Goal: Task Accomplishment & Management: Complete application form

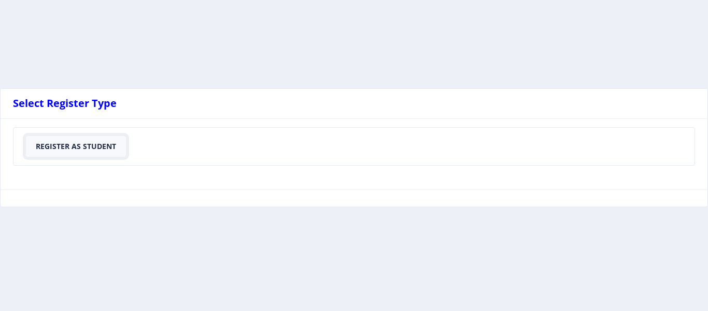
click at [66, 146] on button "Register As Student" at bounding box center [76, 146] width 100 height 21
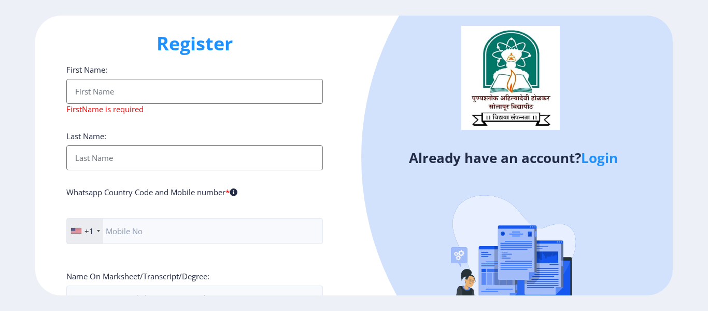
click at [138, 88] on input "First Name:" at bounding box center [194, 91] width 257 height 25
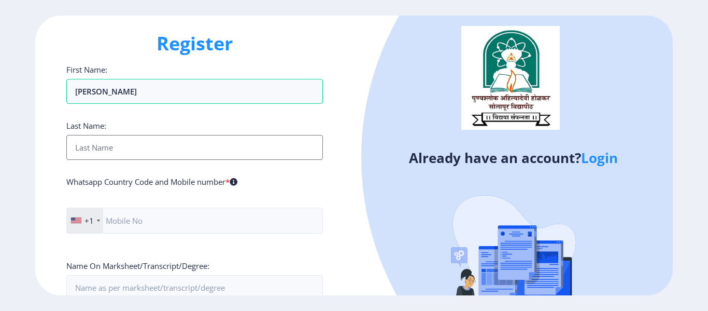
click at [121, 143] on input "First Name:" at bounding box center [194, 147] width 257 height 25
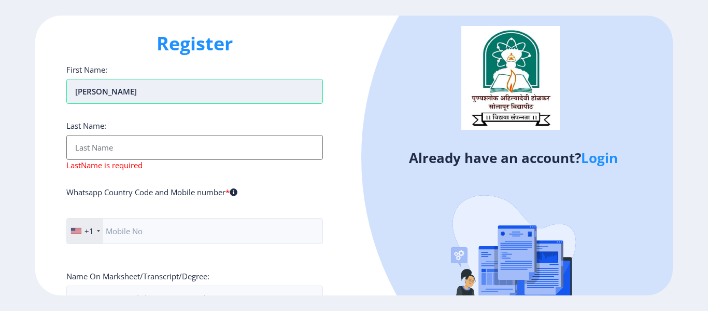
drag, startPoint x: 149, startPoint y: 93, endPoint x: 108, endPoint y: 91, distance: 41.5
click at [108, 91] on input "Vaishali Sharma" at bounding box center [194, 91] width 257 height 25
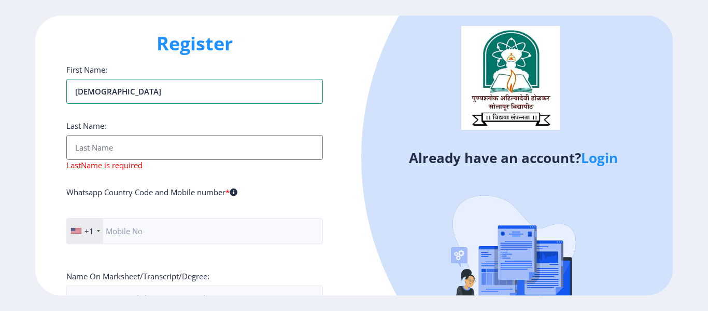
type input "[DEMOGRAPHIC_DATA]"
click at [117, 148] on input "First Name:" at bounding box center [194, 147] width 257 height 25
paste input "[PERSON_NAME]"
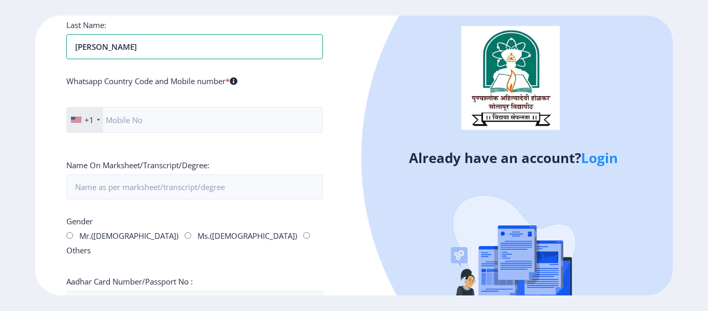
scroll to position [104, 0]
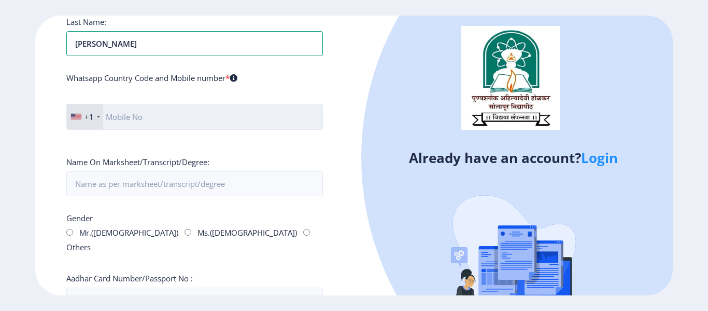
type input "[PERSON_NAME]"
click at [157, 117] on input "text" at bounding box center [194, 117] width 257 height 26
click at [110, 116] on input "09717400325" at bounding box center [194, 117] width 257 height 26
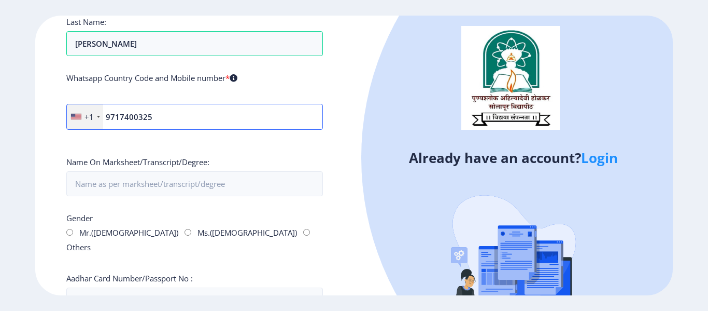
type input "9717400325"
click at [279, 79] on div "Whatsapp Country Code and Mobile number *" at bounding box center [194, 80] width 257 height 15
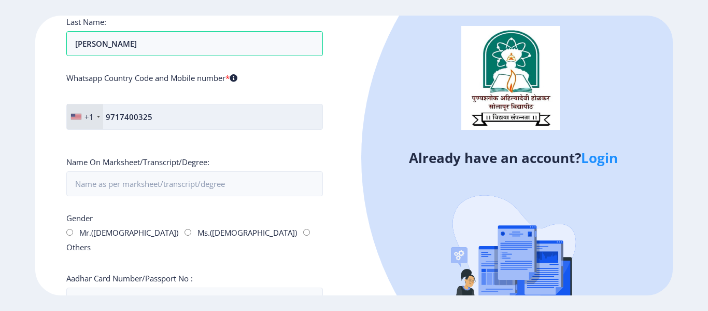
scroll to position [156, 0]
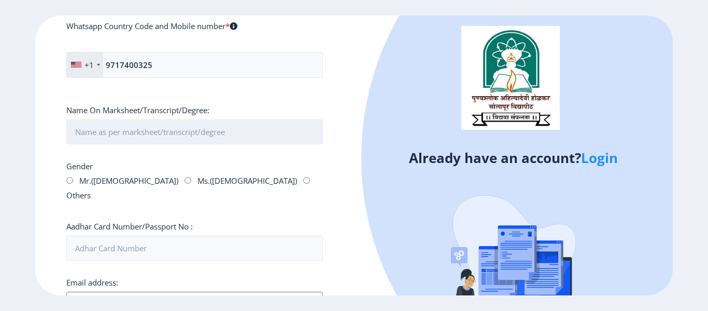
click at [154, 128] on input "First Name:" at bounding box center [194, 131] width 257 height 25
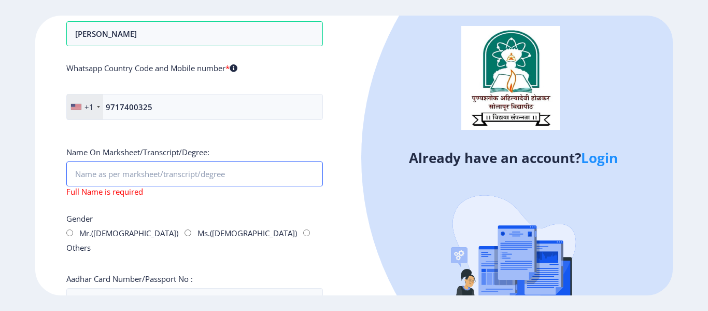
scroll to position [0, 0]
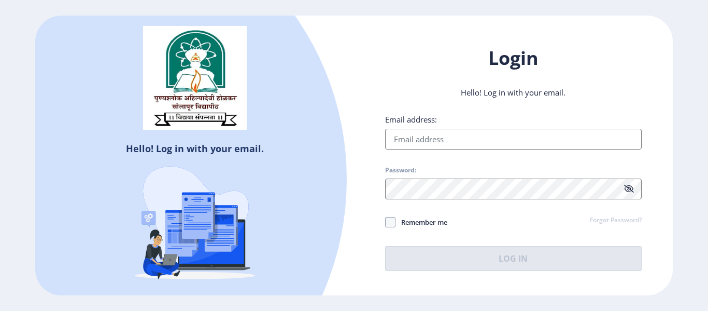
click at [438, 139] on input "Email address:" at bounding box center [513, 139] width 257 height 21
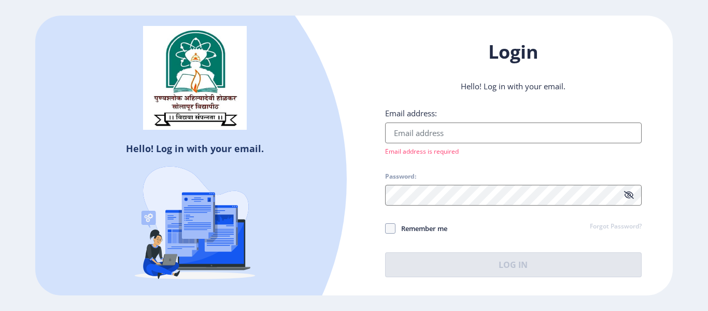
drag, startPoint x: 413, startPoint y: 52, endPoint x: 414, endPoint y: 63, distance: 11.5
click at [414, 52] on h1 "Login" at bounding box center [513, 51] width 257 height 25
click at [351, 77] on div "Hello! Log in with your email. Don't have an account? Register" at bounding box center [194, 159] width 319 height 286
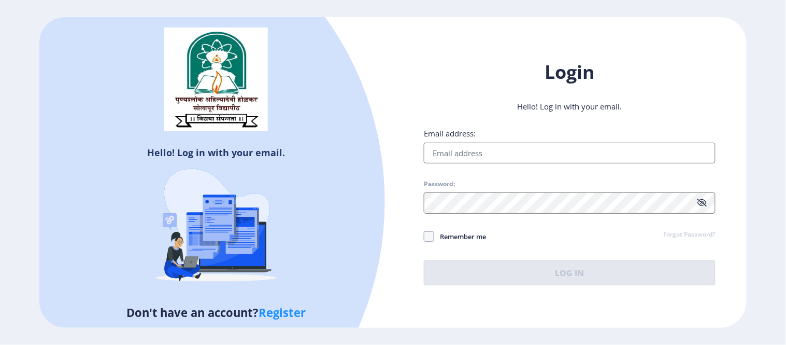
click at [288, 308] on link "Register" at bounding box center [282, 312] width 47 height 16
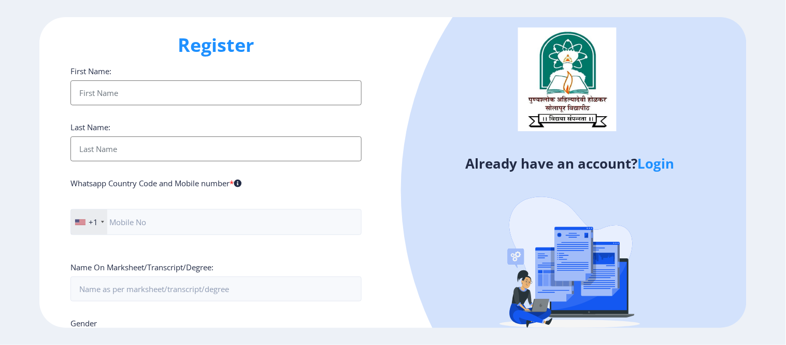
click at [190, 94] on input "First Name:" at bounding box center [216, 92] width 292 height 25
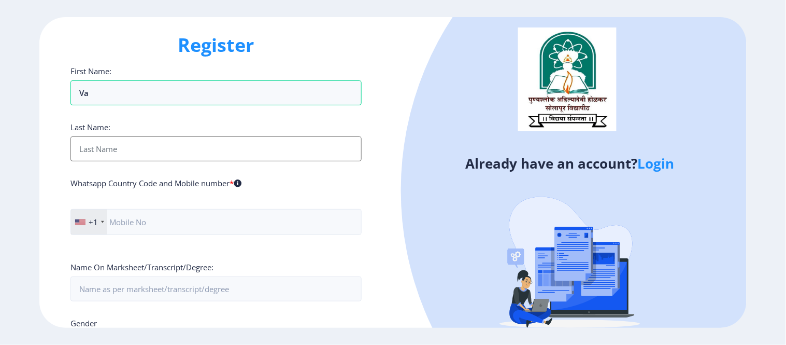
type input "Vaishali"
click at [135, 152] on input "First Name:" at bounding box center [216, 148] width 292 height 25
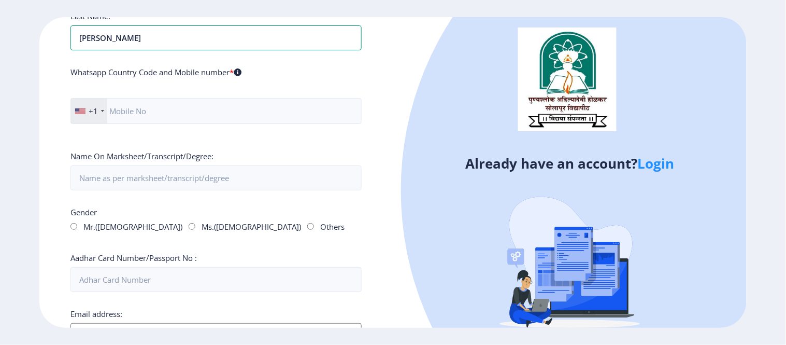
scroll to position [115, 0]
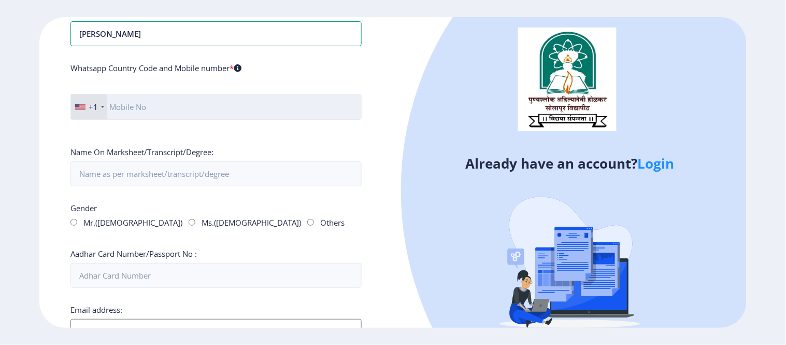
type input "Sharma"
click at [189, 107] on input "text" at bounding box center [216, 107] width 292 height 26
drag, startPoint x: 111, startPoint y: 111, endPoint x: 123, endPoint y: 116, distance: 12.5
click at [111, 111] on input "09717400325" at bounding box center [216, 107] width 292 height 26
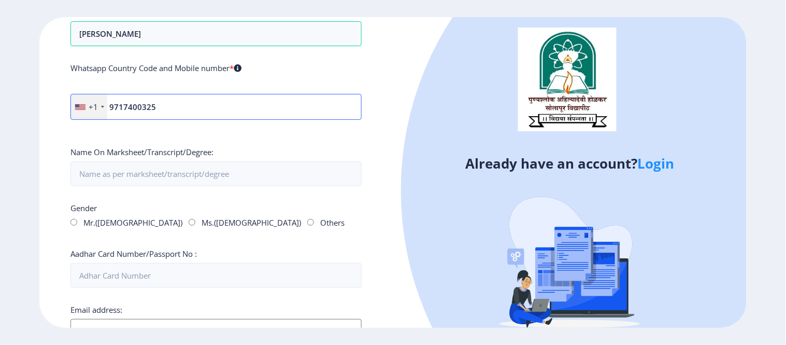
type input "9717400325"
click at [24, 149] on ngx-register "Register First Name: Vaishali Last Name: Sharma Whatsapp Country Code and Mobil…" at bounding box center [393, 172] width 786 height 311
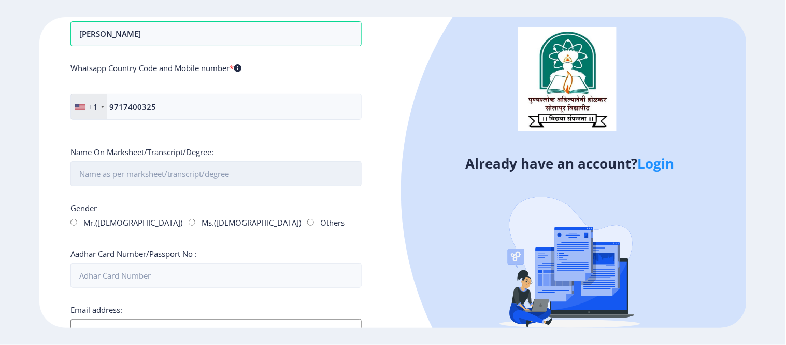
click at [134, 179] on input "First Name:" at bounding box center [216, 173] width 292 height 25
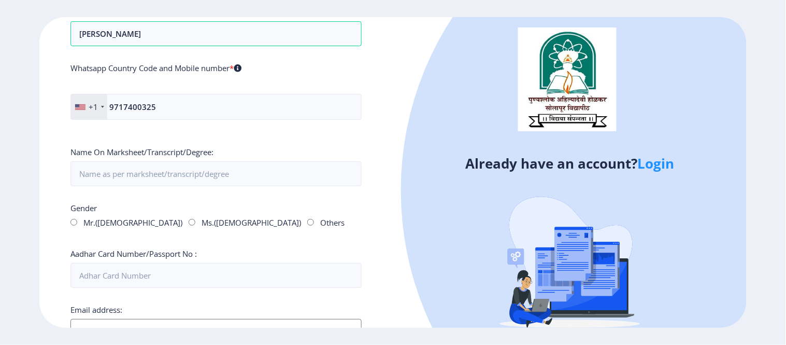
click at [270, 136] on div "First Name: [PERSON_NAME] Last Name: [PERSON_NAME] Whatsapp Country Code and Mo…" at bounding box center [216, 239] width 292 height 577
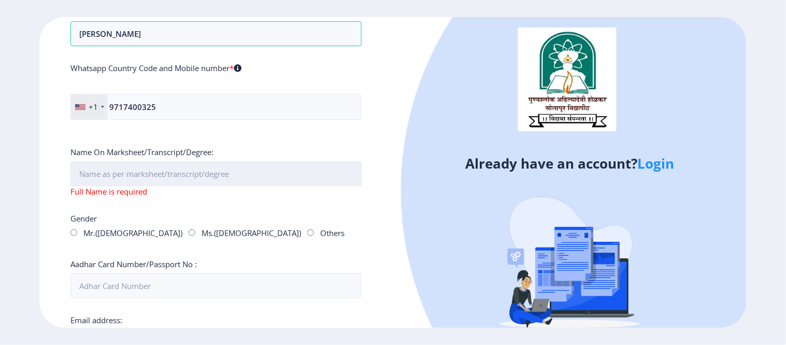
click at [163, 166] on input "First Name:" at bounding box center [216, 173] width 292 height 25
paste input "Gullapalli"
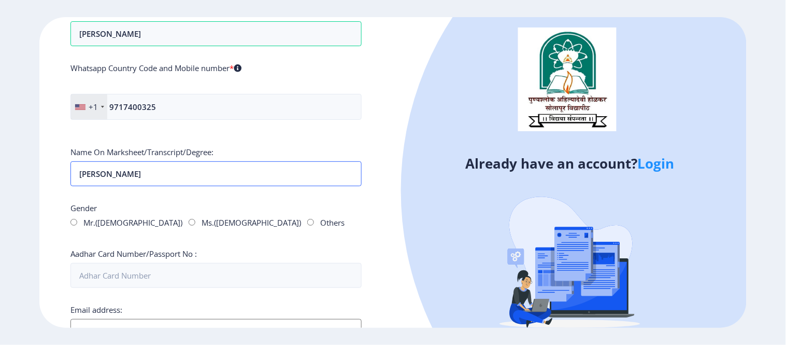
paste input "Satyanarayan Rajaram"
type input "Gullapalli Satyanarayan Rajaram"
click at [74, 220] on input "Mr.([DEMOGRAPHIC_DATA])" at bounding box center [73, 222] width 7 height 7
radio input "true"
click at [179, 273] on input "Aadhar Card Number/Passport No :" at bounding box center [216, 275] width 292 height 25
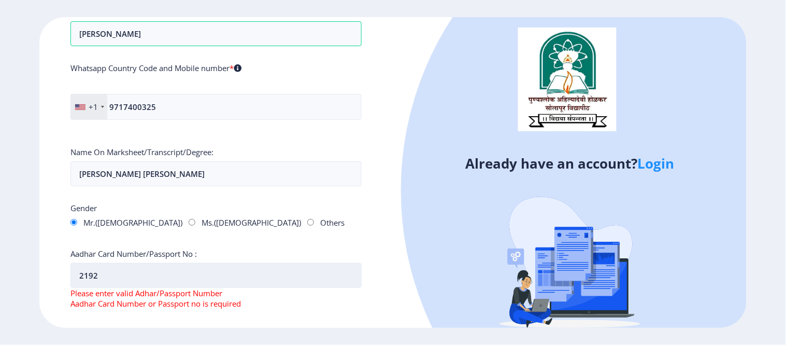
click at [125, 280] on input "2192" at bounding box center [216, 275] width 292 height 25
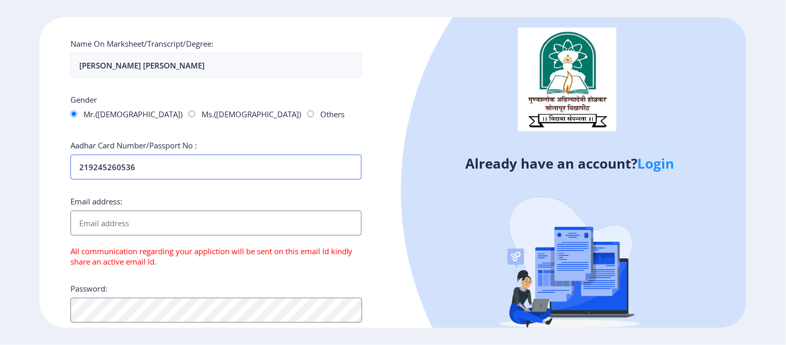
scroll to position [230, 0]
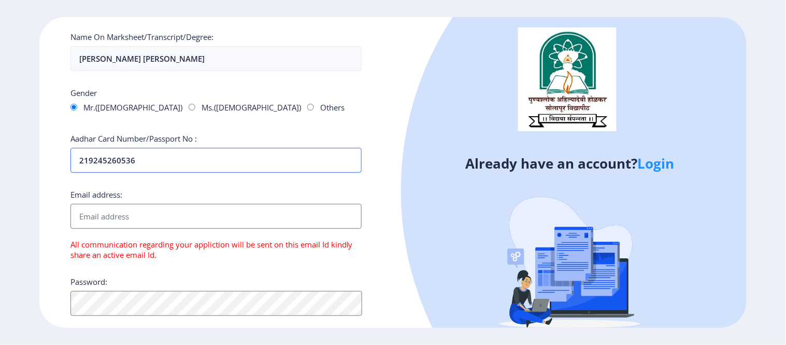
type input "219245260536"
click at [144, 224] on input "Email address:" at bounding box center [216, 216] width 292 height 25
type input "[PERSON_NAME][EMAIL_ADDRESS][DOMAIN_NAME]"
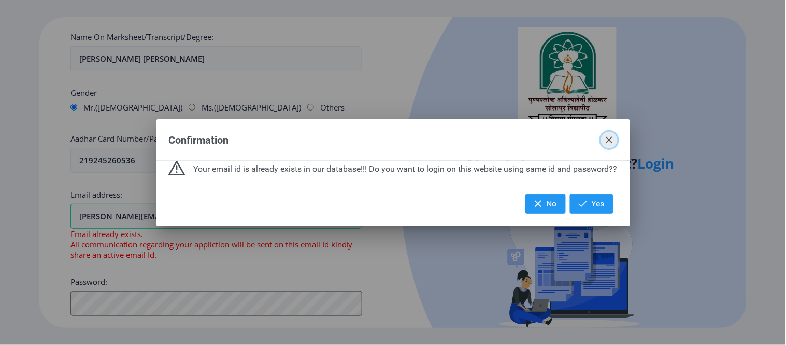
click at [610, 141] on span "button" at bounding box center [609, 140] width 8 height 8
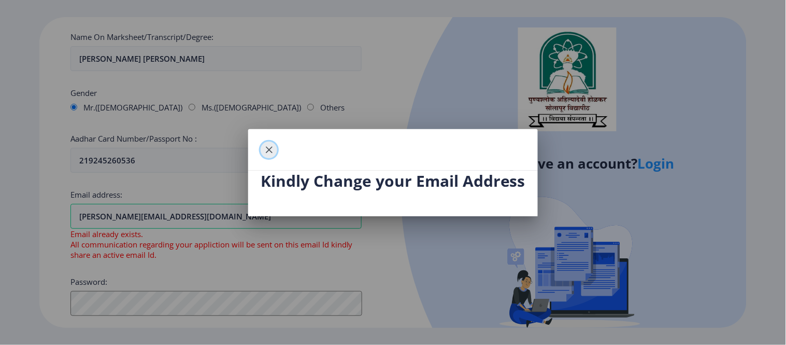
click at [270, 146] on span "button" at bounding box center [269, 150] width 8 height 8
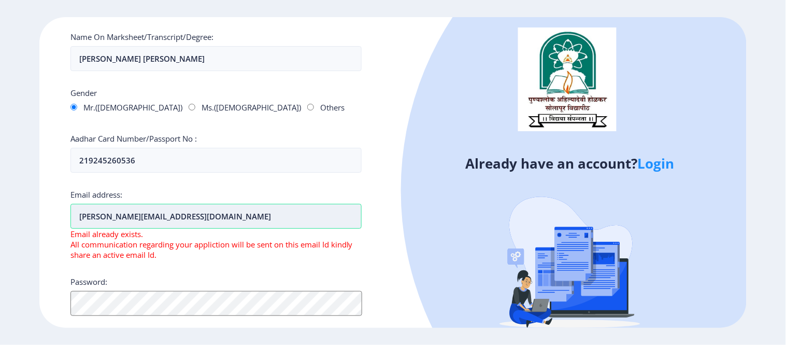
click at [200, 219] on input "[PERSON_NAME][EMAIL_ADDRESS][DOMAIN_NAME]" at bounding box center [216, 216] width 292 height 25
click at [209, 221] on input "[PERSON_NAME][EMAIL_ADDRESS][DOMAIN_NAME]" at bounding box center [216, 216] width 292 height 25
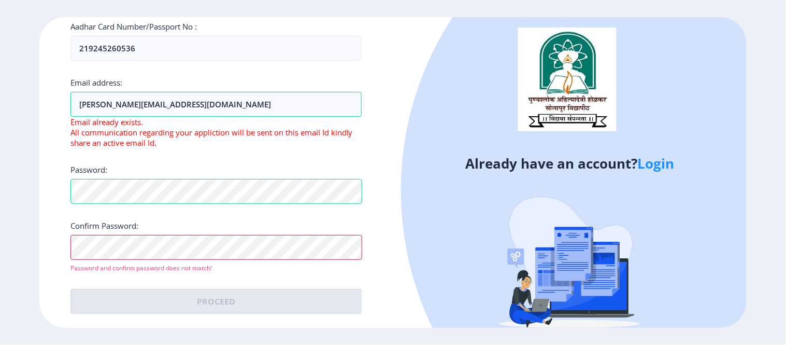
scroll to position [332, 0]
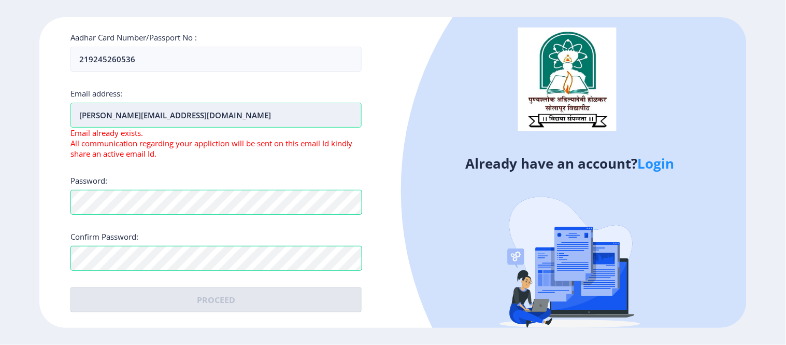
click at [193, 117] on input "[PERSON_NAME][EMAIL_ADDRESS][DOMAIN_NAME]" at bounding box center [216, 115] width 292 height 25
drag, startPoint x: 203, startPoint y: 117, endPoint x: 82, endPoint y: 117, distance: 120.8
click at [82, 117] on input "[PERSON_NAME][EMAIL_ADDRESS][DOMAIN_NAME]" at bounding box center [216, 115] width 292 height 25
click at [191, 117] on input "[PERSON_NAME][EMAIL_ADDRESS][DOMAIN_NAME]" at bounding box center [216, 115] width 292 height 25
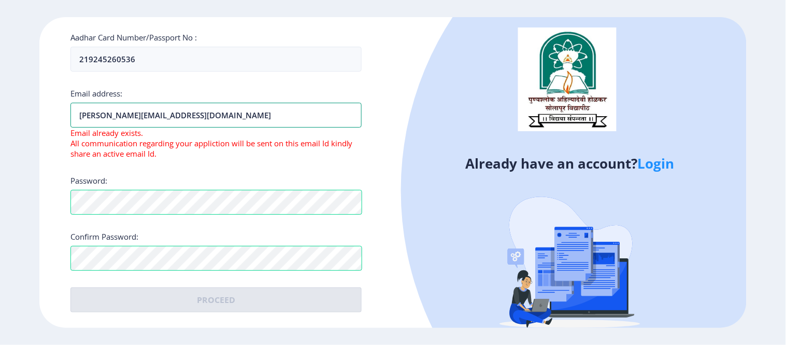
drag, startPoint x: 204, startPoint y: 116, endPoint x: 24, endPoint y: 131, distance: 180.5
click at [24, 131] on ngx-register "Register First Name: Vaishali Last Name: Sharma Whatsapp Country Code and Mobil…" at bounding box center [393, 172] width 786 height 311
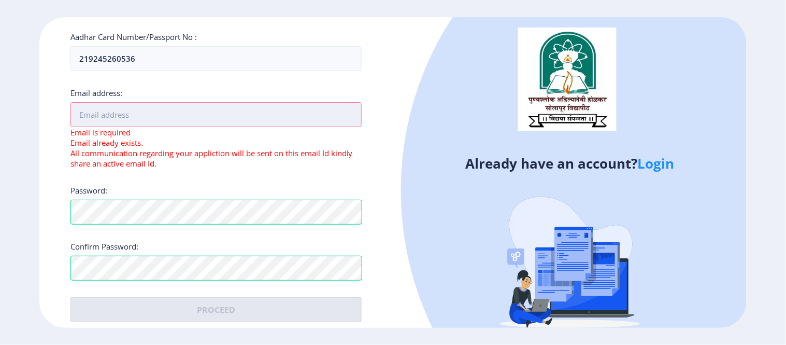
click at [140, 116] on input "Email address:" at bounding box center [216, 114] width 292 height 25
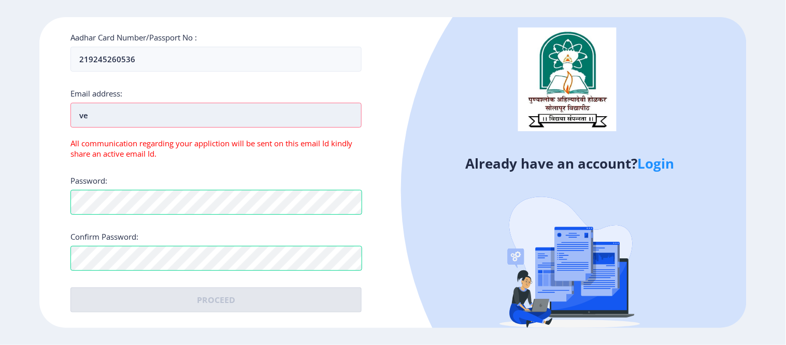
type input "v"
click at [126, 118] on input "verifications" at bounding box center [216, 115] width 292 height 25
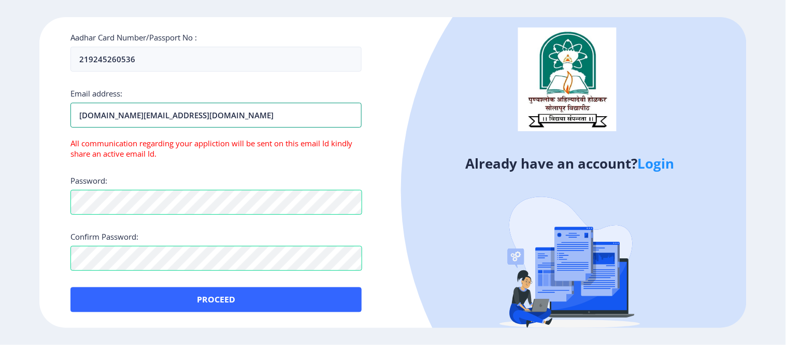
type input "verification.team@netrika.com"
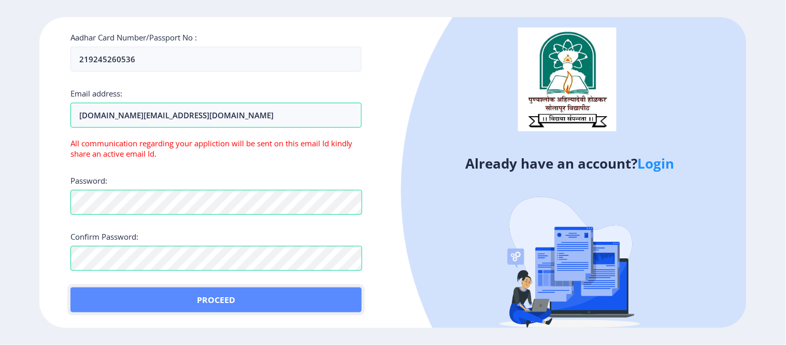
click at [198, 299] on button "Proceed" at bounding box center [216, 299] width 292 height 25
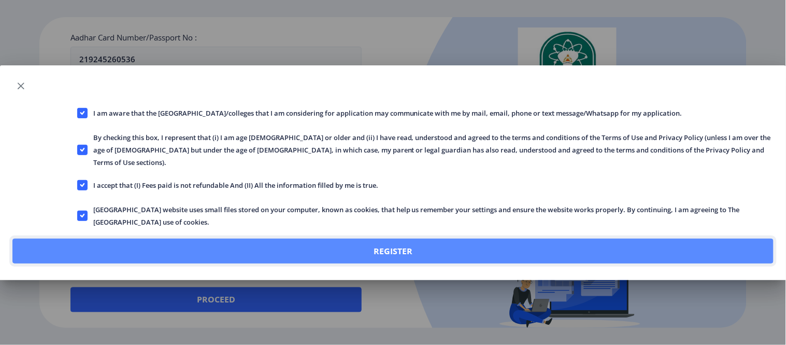
click at [303, 238] on button "Register" at bounding box center [392, 250] width 761 height 25
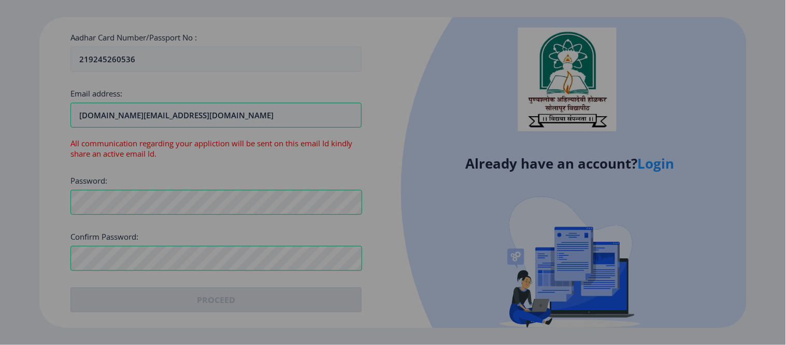
scroll to position [390, 0]
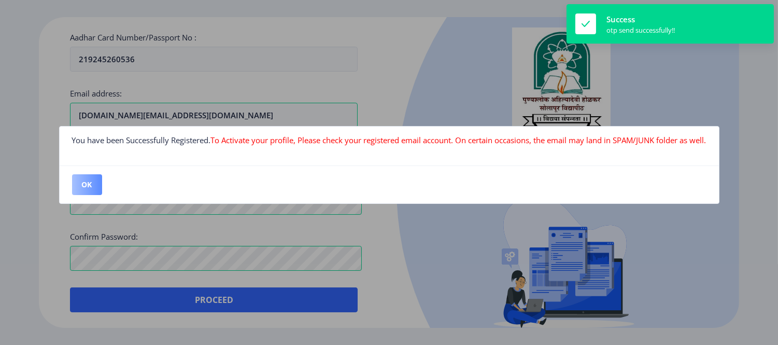
click at [89, 191] on button "OK" at bounding box center [87, 184] width 30 height 21
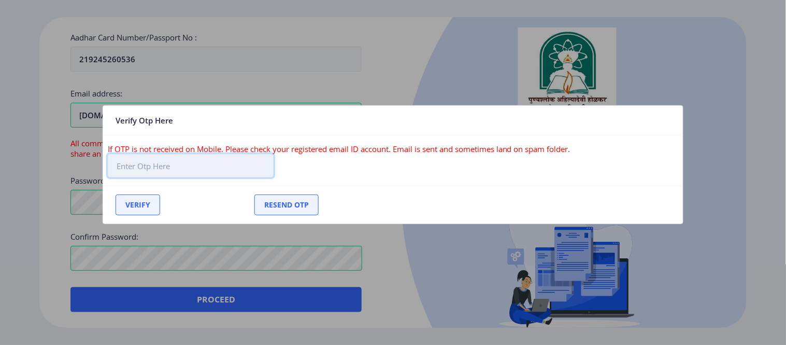
click at [192, 170] on input "text" at bounding box center [191, 165] width 166 height 23
paste input "123371"
type input "123371"
drag, startPoint x: 180, startPoint y: 167, endPoint x: 112, endPoint y: 172, distance: 67.5
click at [112, 172] on input "123371" at bounding box center [191, 165] width 166 height 23
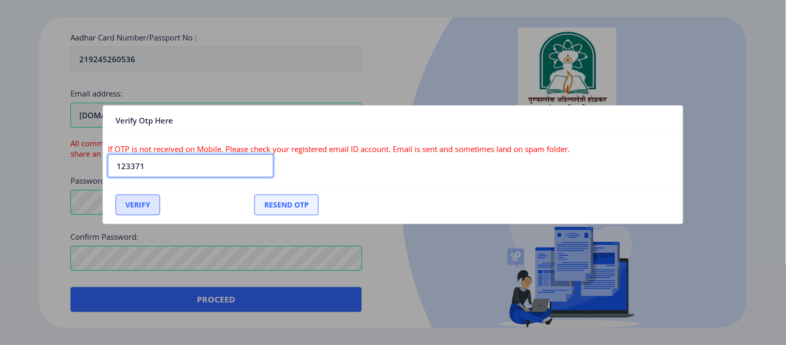
type input "123371"
click at [132, 200] on button "Verify" at bounding box center [138, 204] width 45 height 21
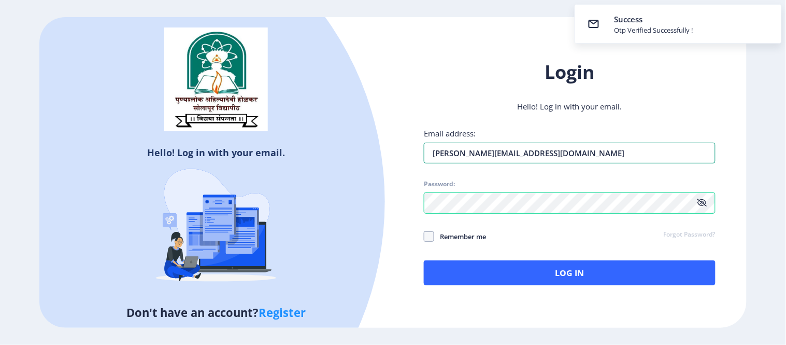
type input "verification.team@netrika.com"
click at [429, 237] on span at bounding box center [429, 236] width 10 height 10
click at [425, 236] on input "Remember me" at bounding box center [424, 236] width 1 height 1
checkbox input "true"
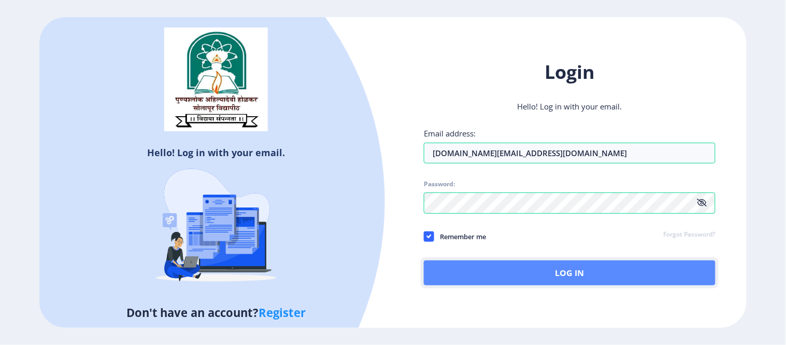
click at [506, 272] on button "Log In" at bounding box center [570, 272] width 292 height 25
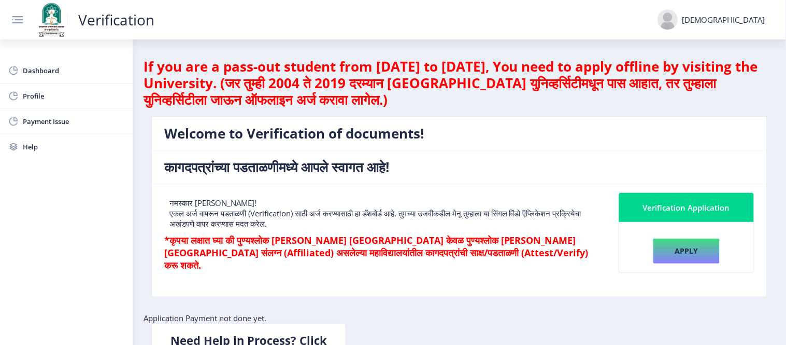
click at [648, 209] on div "Verification Application" at bounding box center [687, 207] width 110 height 12
click at [682, 252] on button "Apply" at bounding box center [686, 251] width 67 height 26
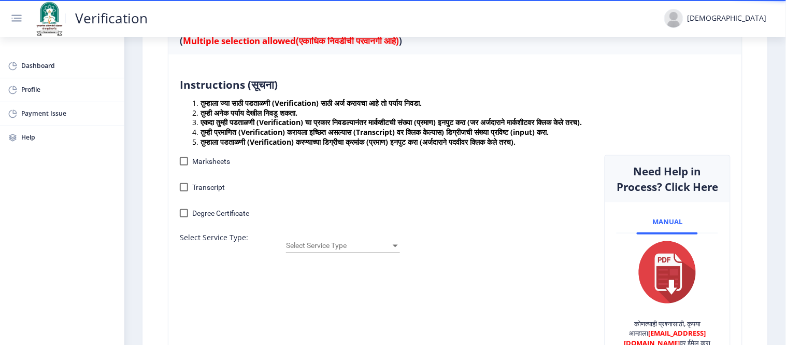
scroll to position [173, 0]
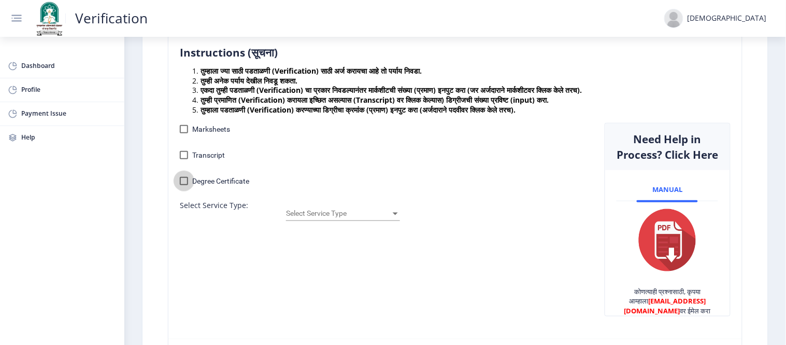
click at [188, 183] on label "Degree Certificate" at bounding box center [214, 181] width 69 height 12
click at [184, 185] on input "Degree Certificate" at bounding box center [184, 185] width 1 height 1
checkbox input "true"
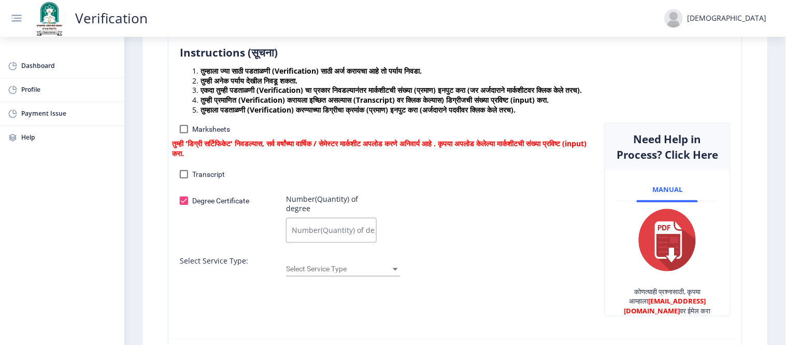
click at [335, 222] on input "Number(Quantity) of degree" at bounding box center [331, 230] width 91 height 25
type input "1"
click at [415, 194] on div "Degree Certificate Number(Quantity) of degree 1" at bounding box center [384, 220] width 425 height 52
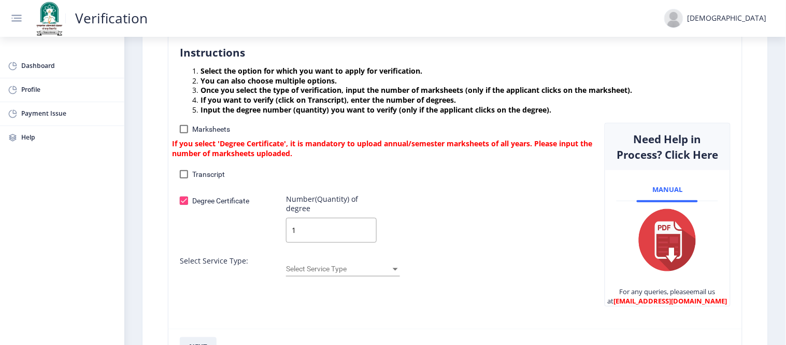
click at [186, 126] on div at bounding box center [184, 129] width 8 height 8
click at [184, 133] on input "Marksheets" at bounding box center [184, 133] width 1 height 1
checkbox input "true"
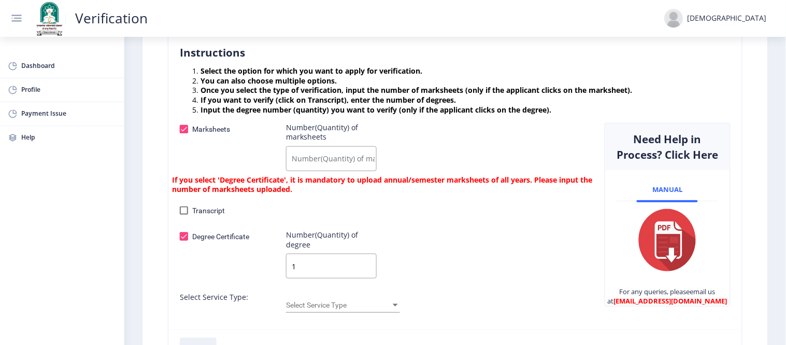
click at [321, 158] on input "Number(Quantity) of marksheets" at bounding box center [331, 158] width 91 height 25
type input "1"
click at [472, 219] on div "Transcript Number(Quantity) of Transcript" at bounding box center [384, 212] width 425 height 17
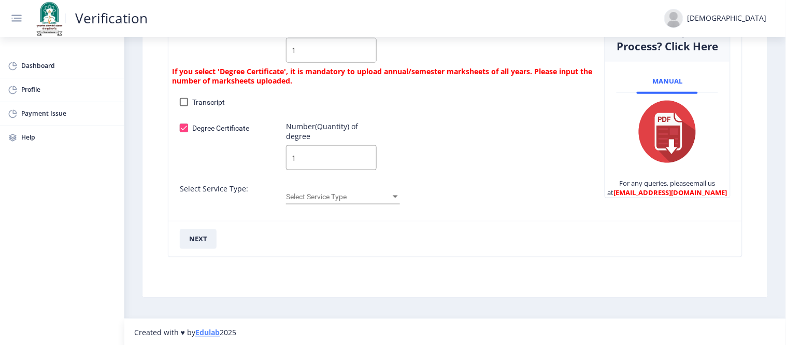
scroll to position [299, 0]
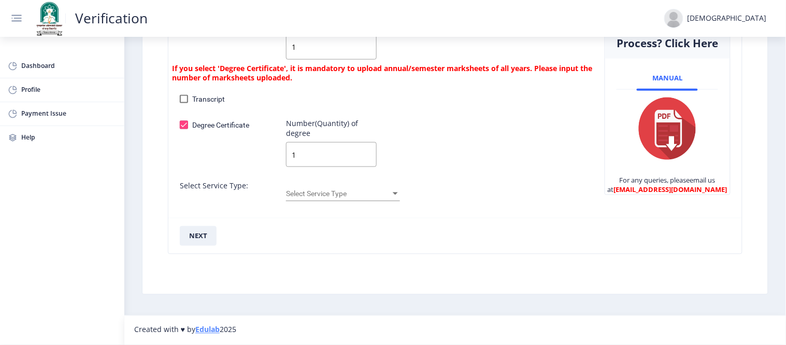
click at [346, 190] on span "Select Service Type" at bounding box center [338, 194] width 105 height 8
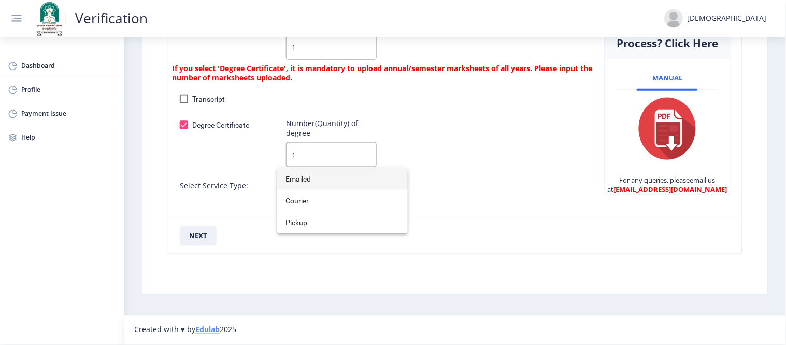
click at [327, 177] on span "Emailed" at bounding box center [343, 179] width 114 height 22
click at [316, 227] on nb-card-footer "next" at bounding box center [455, 236] width 574 height 36
click at [198, 234] on button "next" at bounding box center [198, 236] width 37 height 20
checkbox input "false"
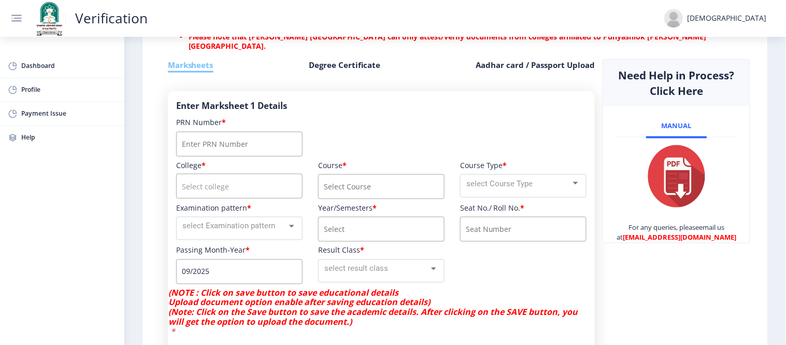
scroll to position [289, 0]
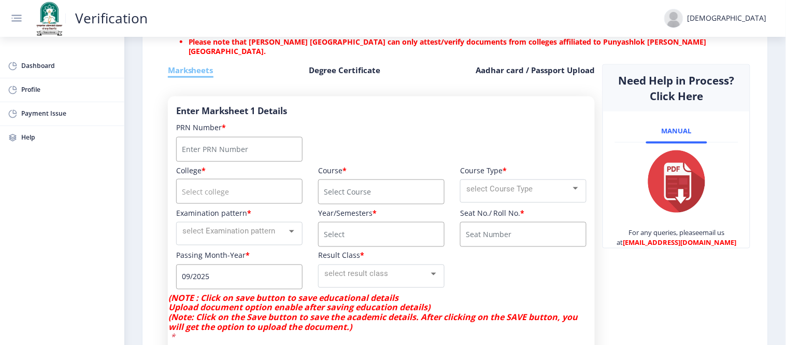
click at [213, 163] on div "PRN Number *" at bounding box center [239, 144] width 126 height 43
click at [210, 150] on input "Number" at bounding box center [239, 149] width 126 height 25
click at [225, 150] on input "06040085" at bounding box center [239, 149] width 126 height 25
type input "0604008574"
click at [229, 196] on input "course" at bounding box center [239, 191] width 126 height 25
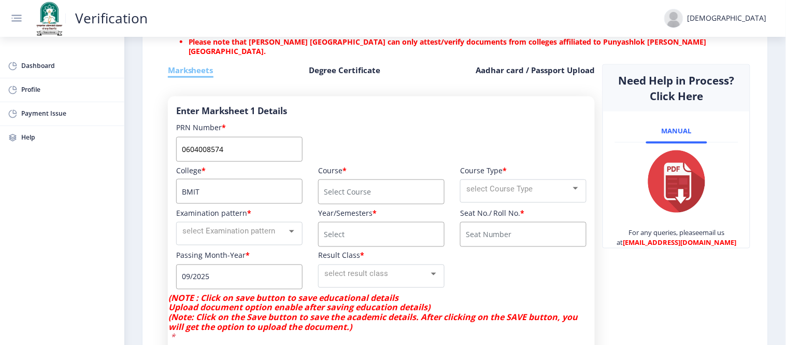
type input "BMIT"
click at [384, 194] on input "course" at bounding box center [381, 191] width 126 height 25
type input "BACHELOR OF ENGINEERING"
click at [515, 195] on mat-select "select Course Type" at bounding box center [523, 190] width 126 height 23
click at [515, 192] on span "select Course Type" at bounding box center [500, 188] width 66 height 9
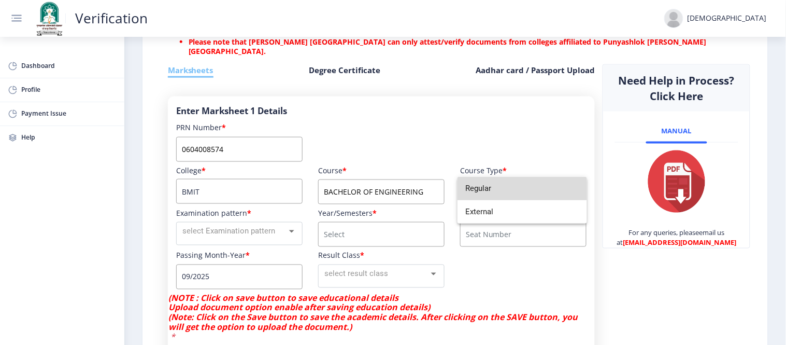
click at [514, 188] on span "Regular" at bounding box center [522, 188] width 113 height 23
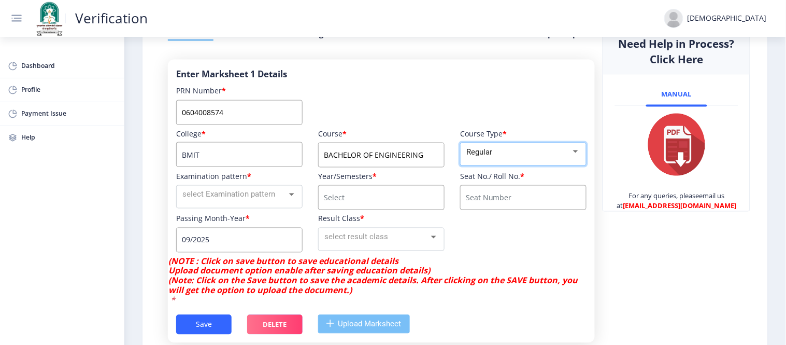
scroll to position [346, 0]
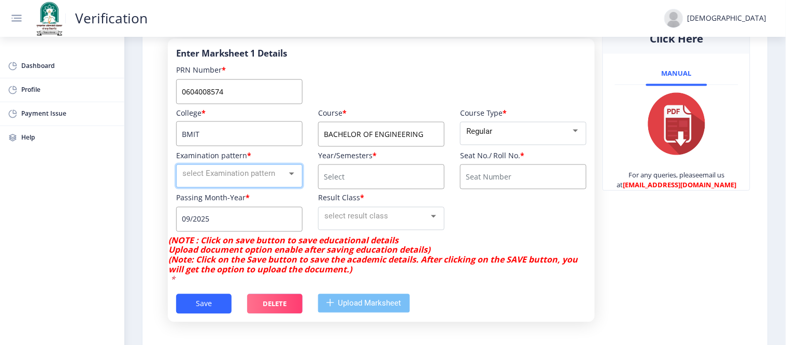
click at [267, 171] on span "select Examination pattern" at bounding box center [228, 173] width 93 height 9
click at [260, 172] on span "Annual" at bounding box center [238, 173] width 113 height 23
click at [268, 173] on div "Annual" at bounding box center [234, 174] width 104 height 12
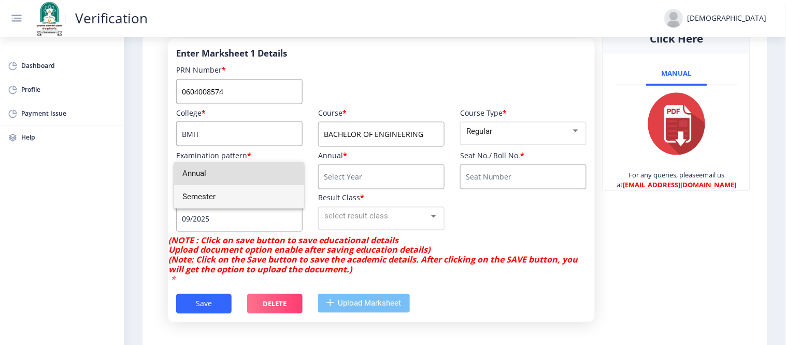
click at [245, 192] on span "Semester" at bounding box center [238, 196] width 113 height 23
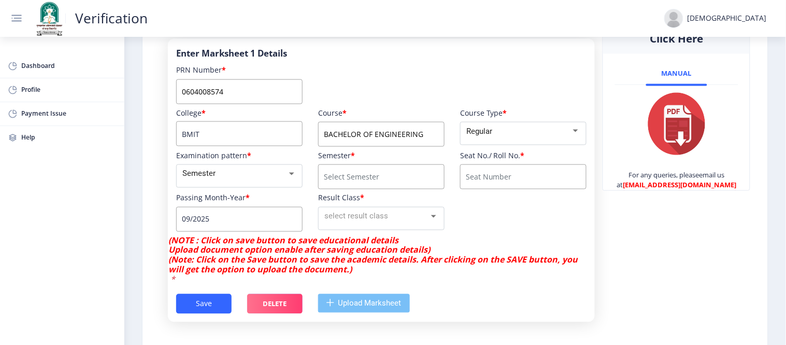
click at [380, 181] on input "course" at bounding box center [381, 176] width 126 height 25
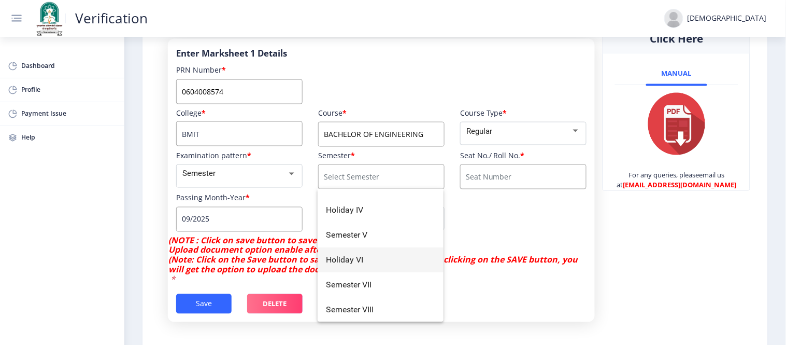
scroll to position [0, 0]
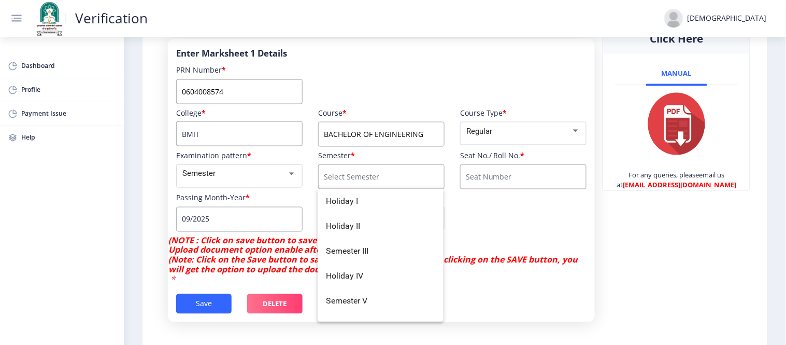
click at [560, 230] on div "College * BMIT Course * BACHELOR OF ENGINEERING Course Type * Regular Examinati…" at bounding box center [381, 172] width 426 height 128
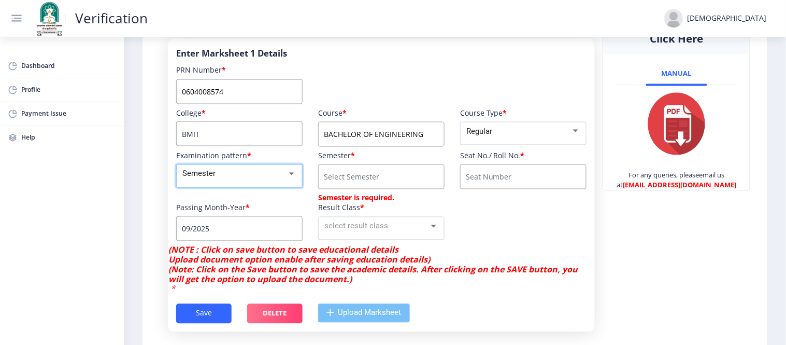
click at [239, 180] on mat-select "Semester" at bounding box center [239, 175] width 126 height 23
click at [222, 178] on div "Semester" at bounding box center [234, 174] width 104 height 12
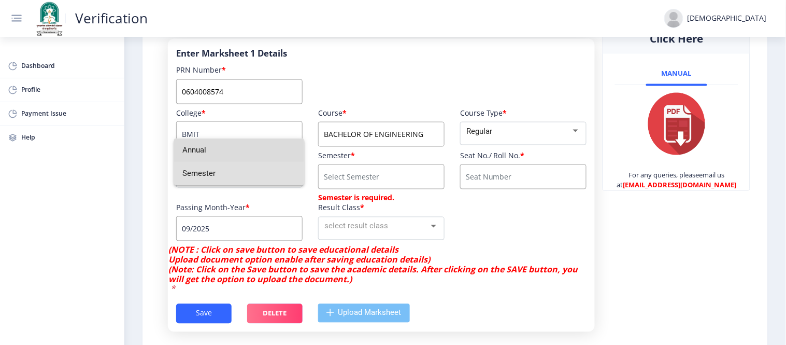
click at [266, 156] on span "Annual" at bounding box center [238, 149] width 113 height 23
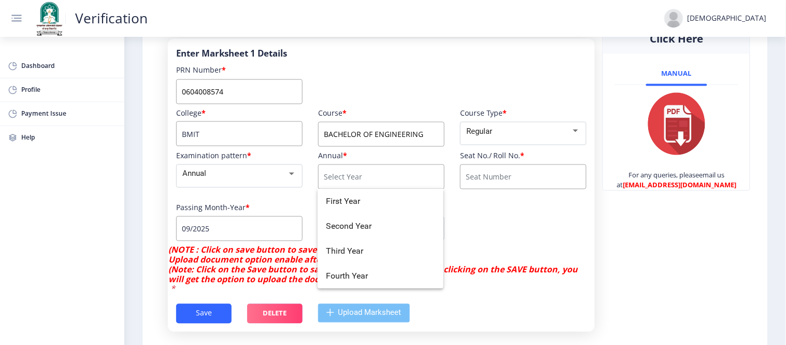
click at [380, 174] on input "course" at bounding box center [381, 176] width 126 height 25
click at [540, 222] on div "College * BMIT Course * BACHELOR OF ENGINEERING Course Type * Regular Examinati…" at bounding box center [381, 176] width 426 height 137
click at [352, 173] on input "course" at bounding box center [381, 176] width 126 height 25
click at [517, 222] on div "College * BMIT Course * BACHELOR OF ENGINEERING Course Type * Regular Examinati…" at bounding box center [381, 176] width 426 height 137
click at [414, 175] on input "course" at bounding box center [381, 176] width 126 height 25
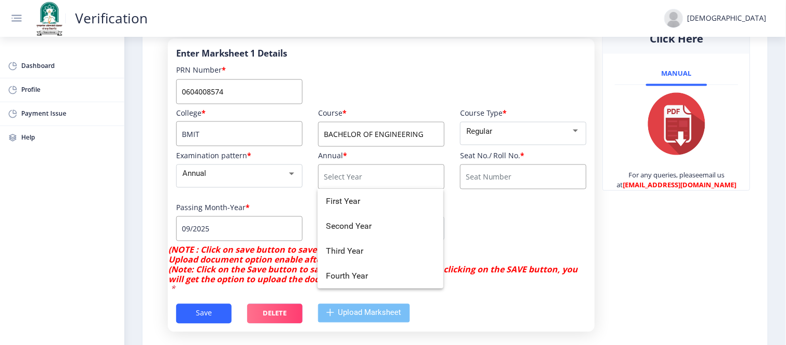
click at [543, 205] on div "College * BMIT Course * BACHELOR OF ENGINEERING Course Type * Regular Examinati…" at bounding box center [381, 176] width 426 height 137
click at [402, 184] on input "course" at bounding box center [381, 176] width 126 height 25
drag, startPoint x: 363, startPoint y: 278, endPoint x: 369, endPoint y: 270, distance: 10.4
click at [364, 278] on span "Fourth Year" at bounding box center [380, 275] width 109 height 25
type input "Fourth Year"
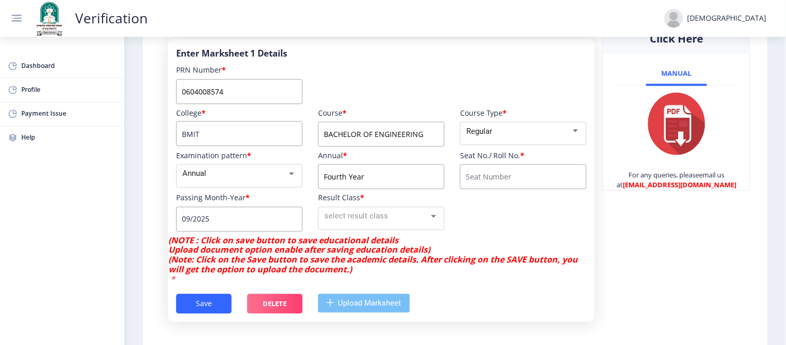
click at [498, 204] on div "College * BMIT Course * BACHELOR OF ENGINEERING Course Type * Regular Examinati…" at bounding box center [381, 172] width 426 height 128
click at [520, 175] on input at bounding box center [523, 176] width 126 height 25
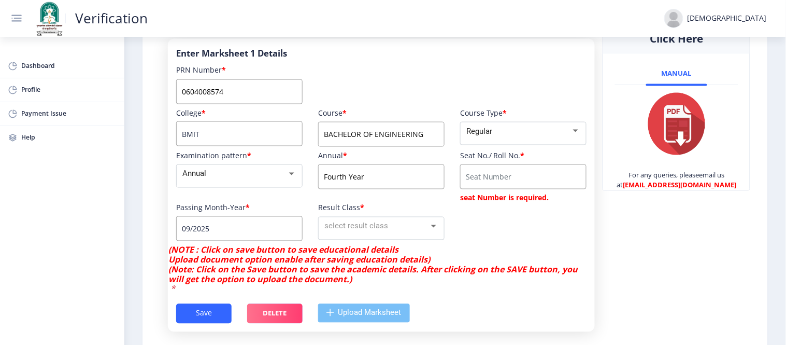
click at [483, 179] on input at bounding box center [523, 176] width 126 height 25
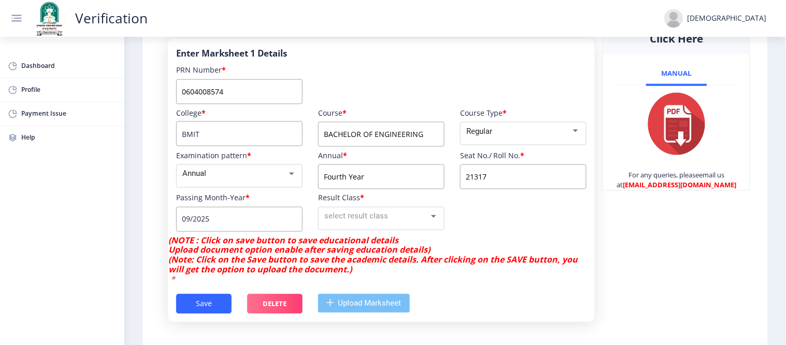
type input "21317"
click at [257, 182] on mat-select "Annual" at bounding box center [239, 175] width 126 height 23
click at [229, 175] on div "Annual" at bounding box center [234, 174] width 104 height 12
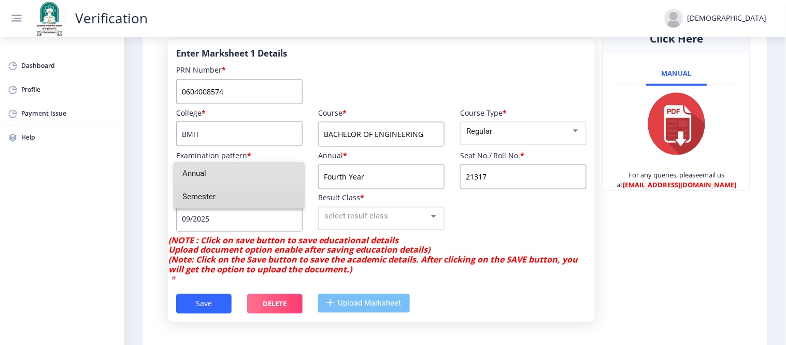
click at [214, 196] on span "Semester" at bounding box center [238, 196] width 113 height 23
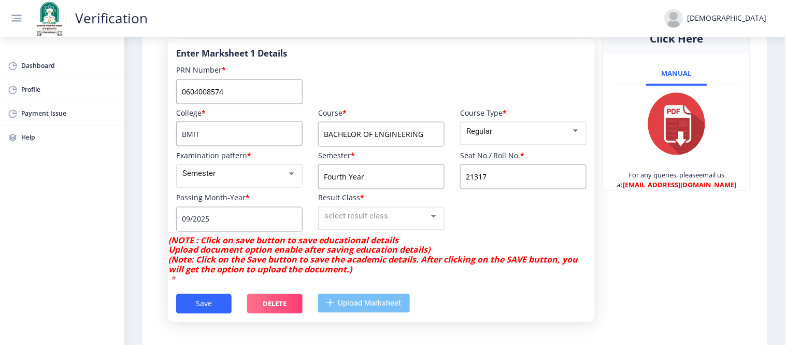
click at [368, 179] on input "Fourth Year" at bounding box center [381, 176] width 126 height 25
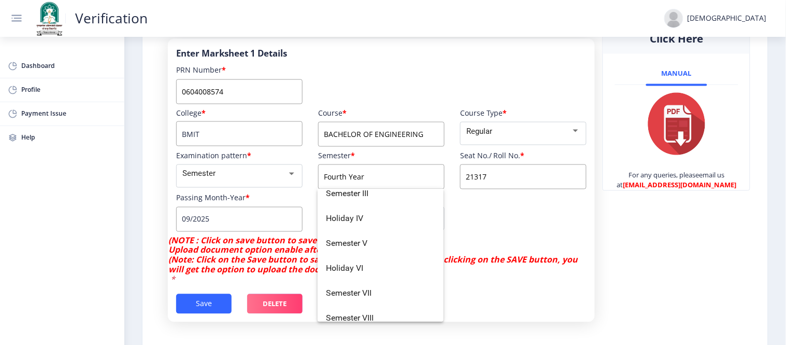
scroll to position [66, 0]
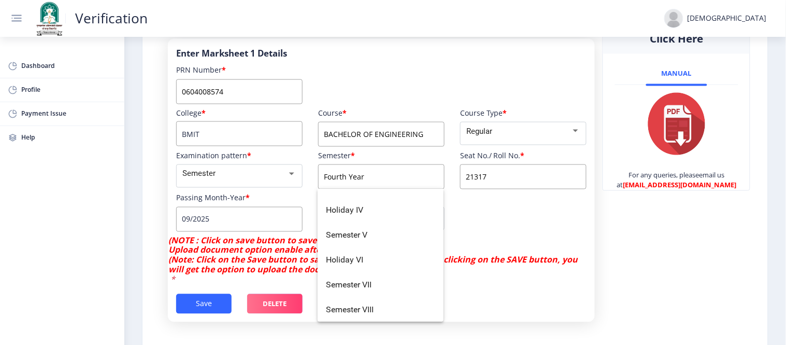
click at [483, 224] on div "College * BMIT Course * BACHELOR OF ENGINEERING Course Type * Regular Examinati…" at bounding box center [381, 172] width 426 height 128
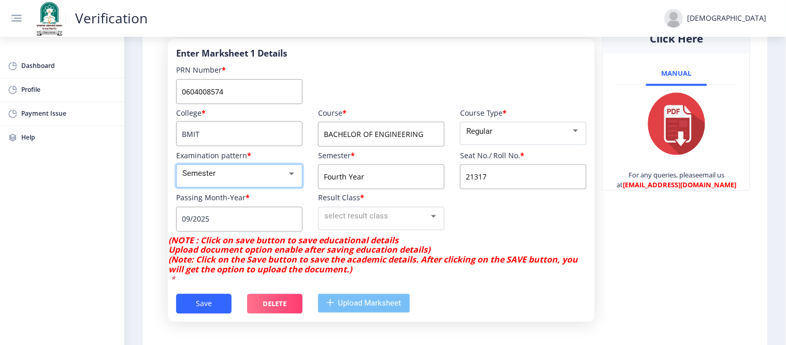
click at [277, 183] on mat-select "Semester" at bounding box center [239, 175] width 126 height 23
click at [250, 175] on div "Semester" at bounding box center [234, 174] width 104 height 12
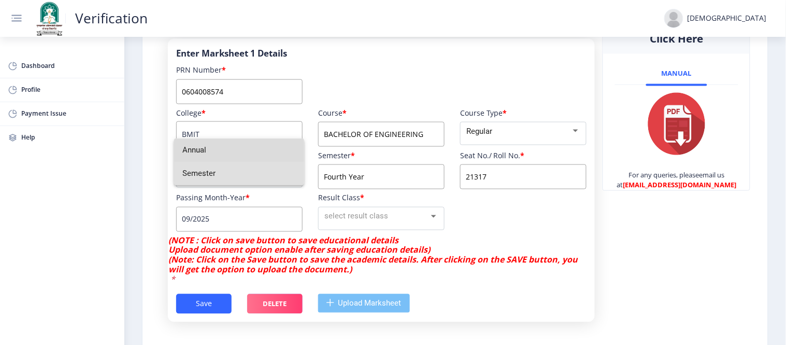
click at [252, 152] on span "Annual" at bounding box center [238, 149] width 113 height 23
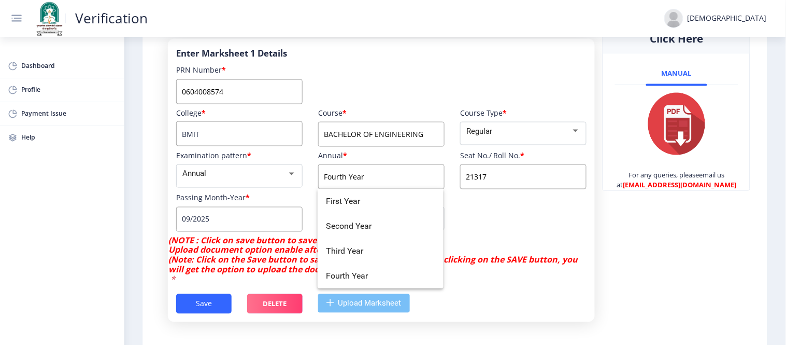
click at [371, 175] on input "Fourth Year" at bounding box center [381, 176] width 126 height 25
click at [361, 280] on font "Fourth Year" at bounding box center [347, 276] width 42 height 10
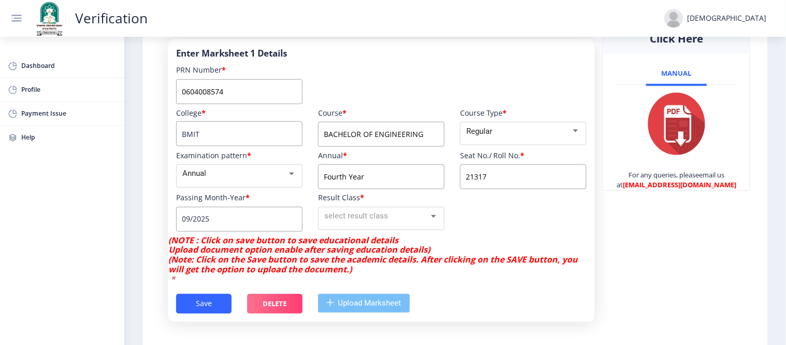
click at [519, 216] on div "College * BMIT Course * BACHELOR OF ENGINEERING Course Type * Regular Examinati…" at bounding box center [381, 172] width 426 height 128
click at [429, 216] on div at bounding box center [433, 216] width 9 height 12
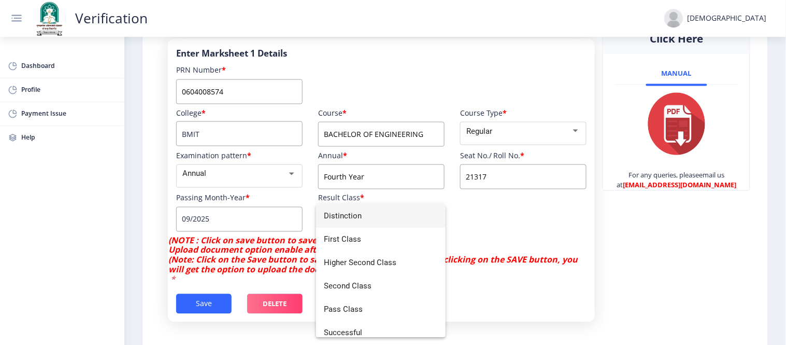
click at [493, 214] on div at bounding box center [393, 172] width 786 height 345
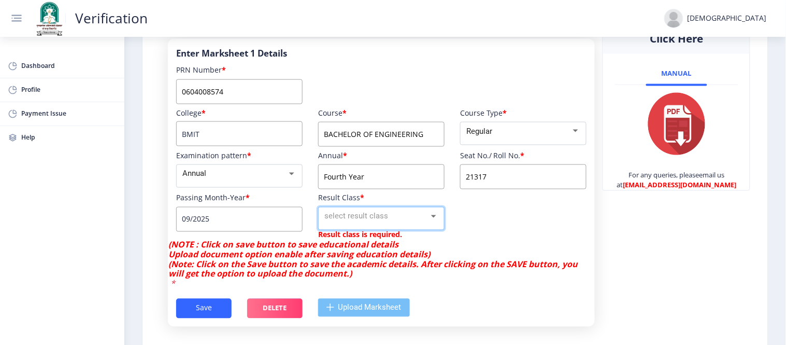
click at [347, 220] on span "select result class" at bounding box center [357, 215] width 64 height 9
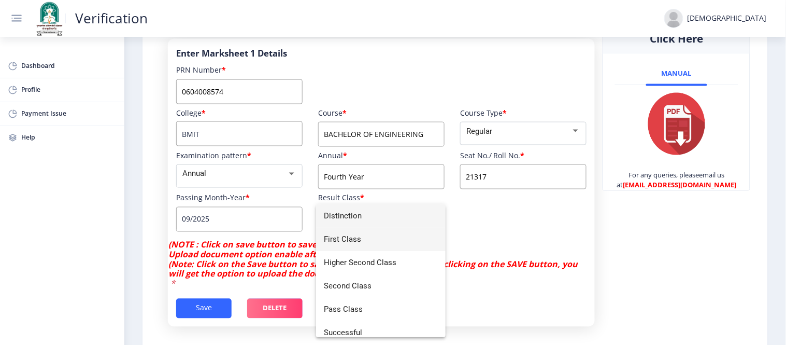
click at [347, 236] on span "First Class" at bounding box center [381, 239] width 113 height 23
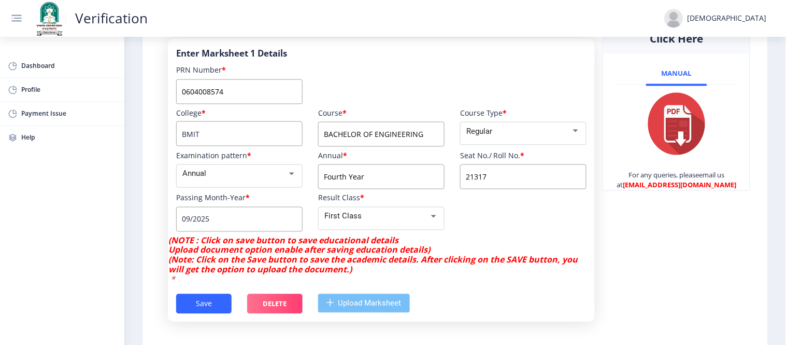
click at [224, 216] on nb-layout "Verification Vaishali Dashboard Profile Payment Issue Help Complete all steps t…" at bounding box center [393, 172] width 786 height 345
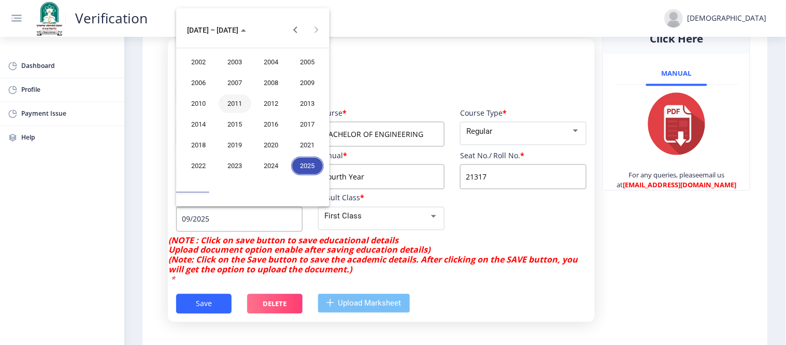
click at [237, 96] on div "2011" at bounding box center [235, 103] width 33 height 19
click at [306, 84] on div "APR" at bounding box center [307, 83] width 33 height 19
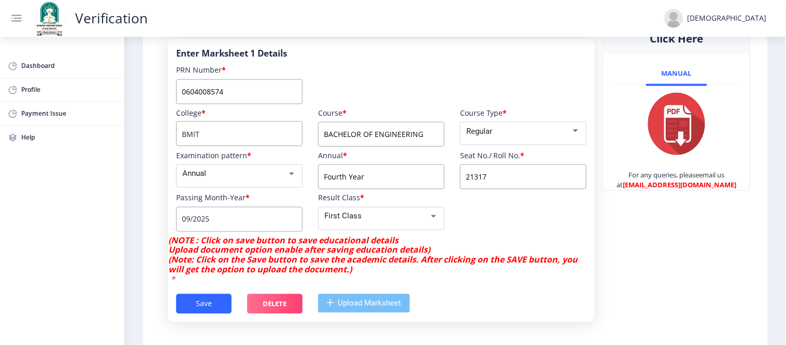
type input "04/2011"
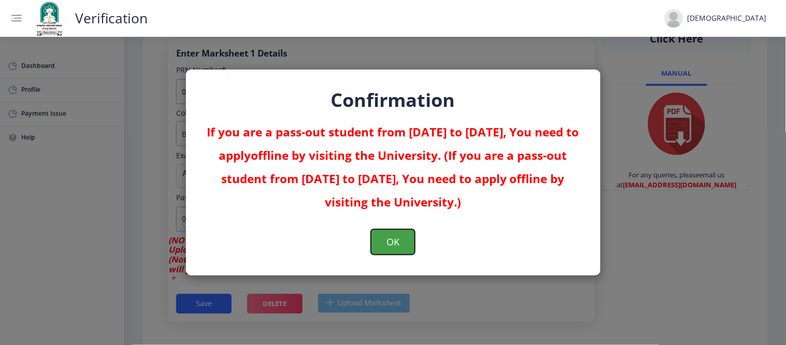
click at [401, 235] on button "OK" at bounding box center [393, 241] width 44 height 25
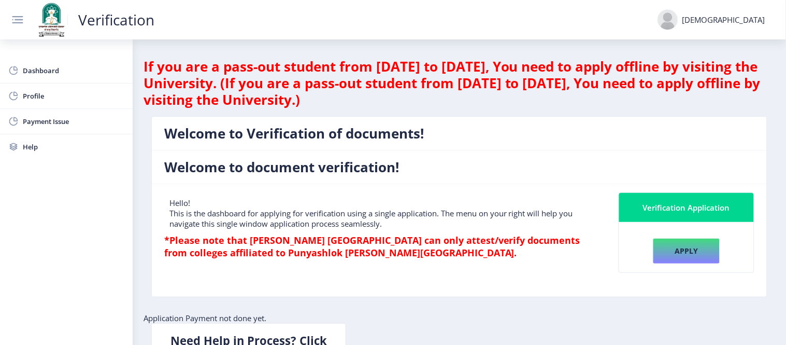
scroll to position [234, 0]
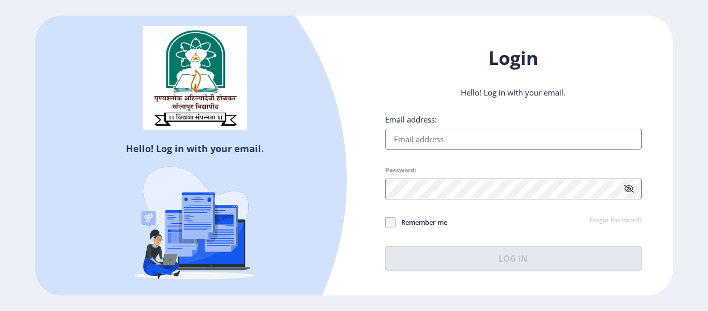
click at [302, 119] on div at bounding box center [64, 179] width 567 height 567
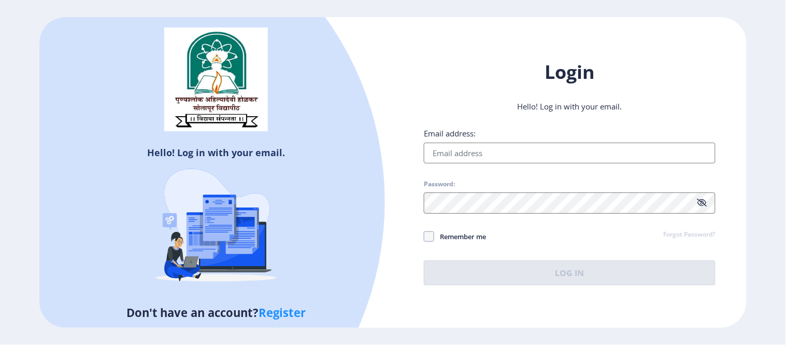
click at [284, 310] on link "Register" at bounding box center [282, 312] width 47 height 16
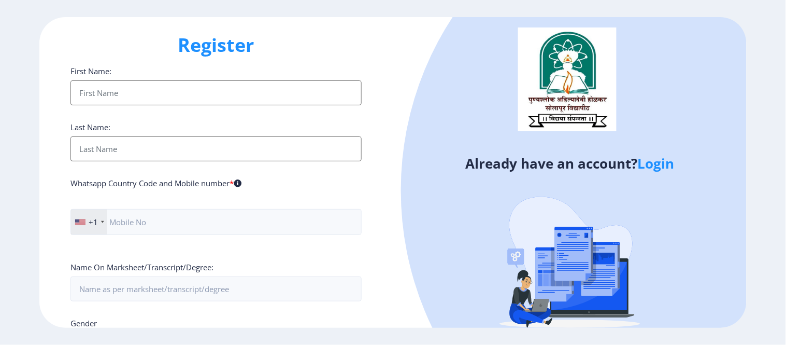
click at [185, 90] on input "First Name:" at bounding box center [216, 92] width 292 height 25
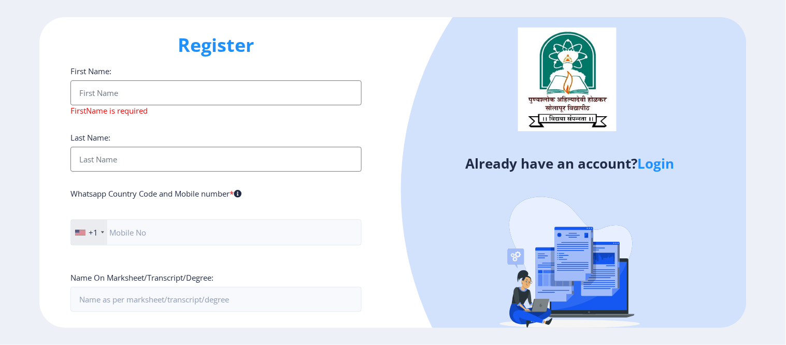
click at [272, 49] on h1 "Register" at bounding box center [216, 45] width 292 height 25
click at [100, 89] on input "First Name:" at bounding box center [216, 92] width 292 height 25
paste input "[PERSON_NAME]"
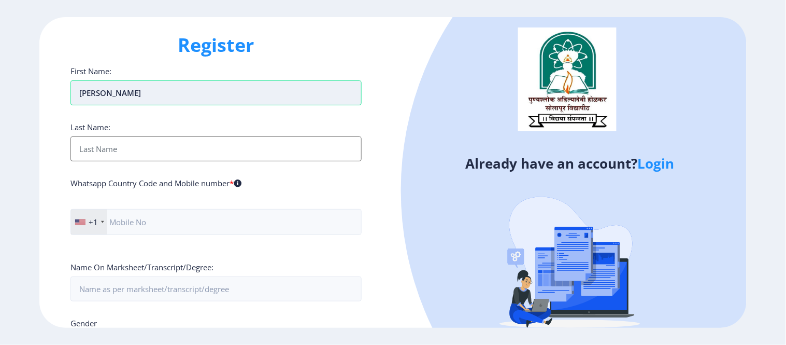
type input "[PERSON_NAME]"
click at [107, 148] on input "First Name:" at bounding box center [216, 148] width 292 height 25
paste input "Konapure"
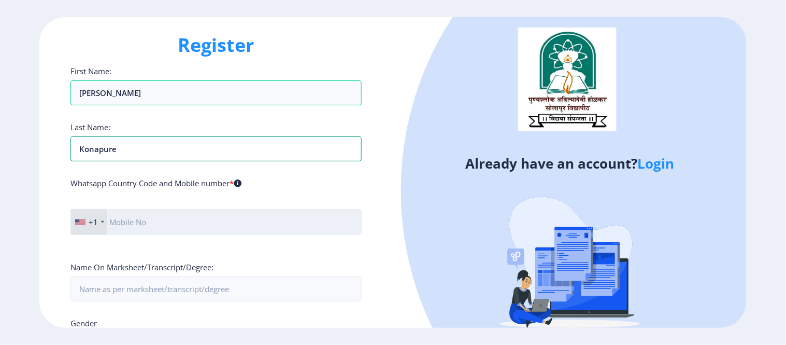
type input "Konapure"
click at [146, 216] on input "text" at bounding box center [216, 222] width 292 height 26
click at [114, 224] on input "09717400325" at bounding box center [216, 222] width 292 height 26
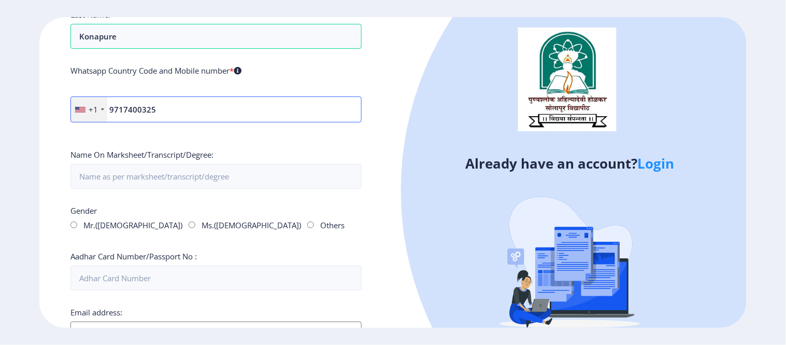
scroll to position [115, 0]
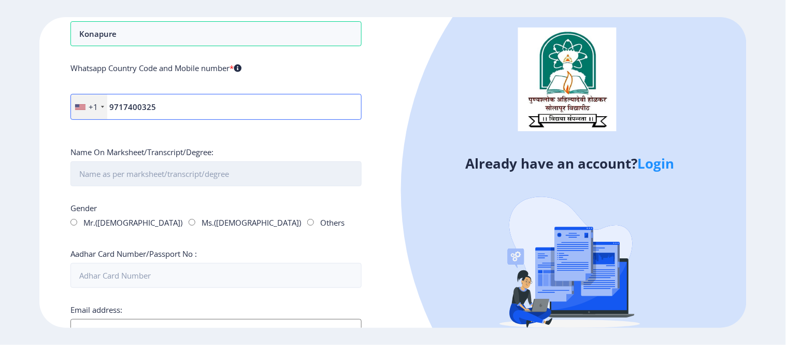
type input "9717400325"
click at [156, 176] on input "First Name:" at bounding box center [216, 173] width 292 height 25
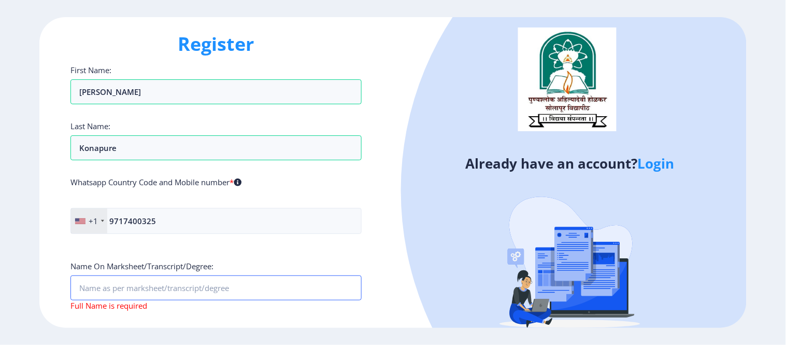
scroll to position [0, 0]
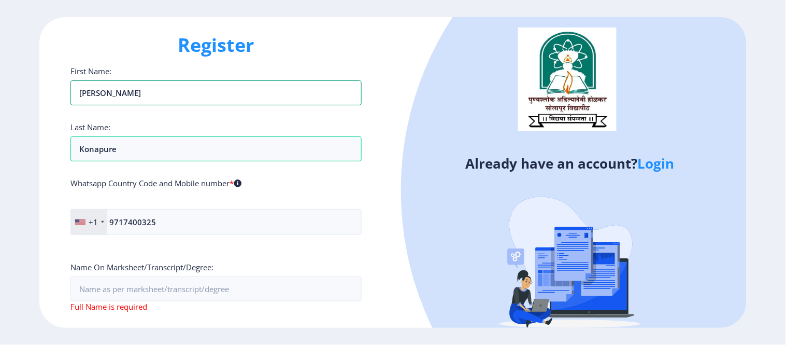
click at [65, 102] on div "Register First Name: [PERSON_NAME] Last Name: Konapure Whatsapp Country Code an…" at bounding box center [216, 172] width 354 height 311
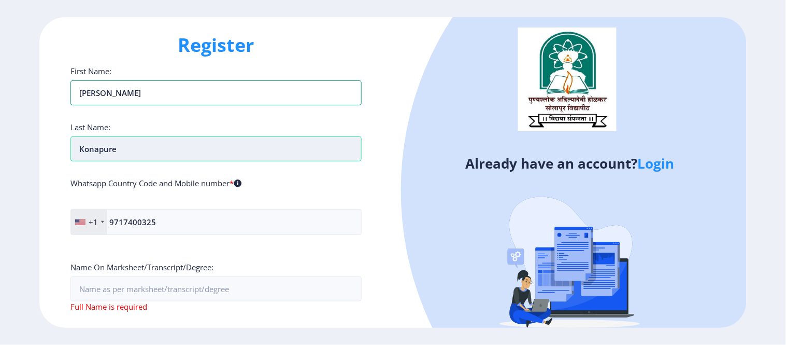
type input "[PERSON_NAME]"
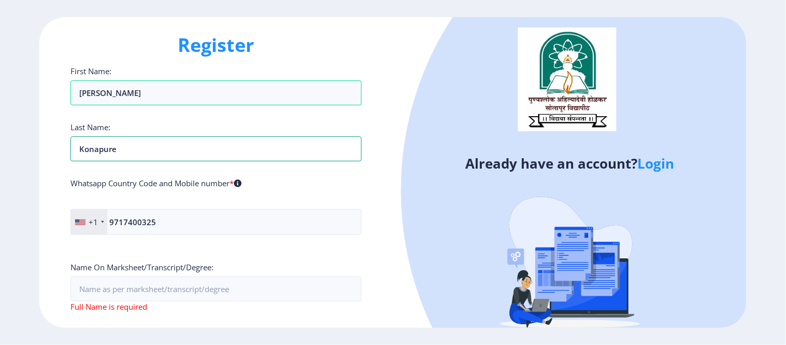
drag, startPoint x: 134, startPoint y: 151, endPoint x: 24, endPoint y: 161, distance: 110.3
click at [24, 161] on ngx-register "Register First Name: [PERSON_NAME] Last Name: Konapure Whatsapp Country Code an…" at bounding box center [393, 172] width 786 height 311
type input "s"
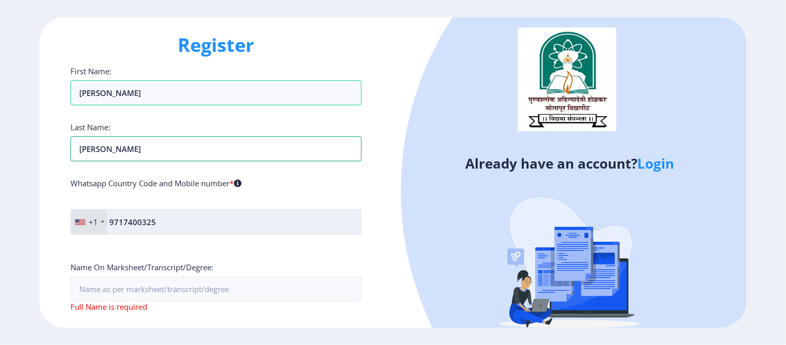
type input "[PERSON_NAME]"
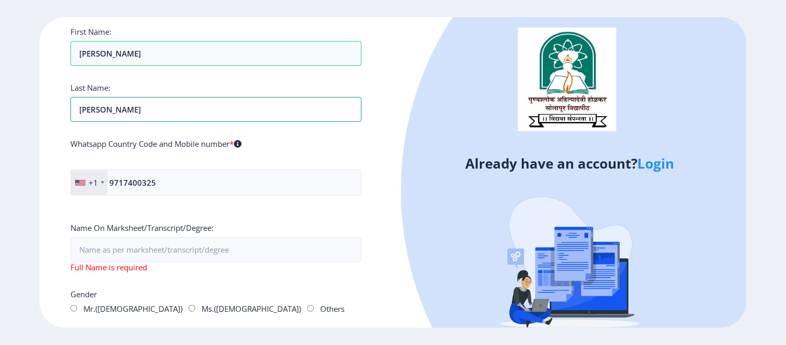
scroll to position [115, 0]
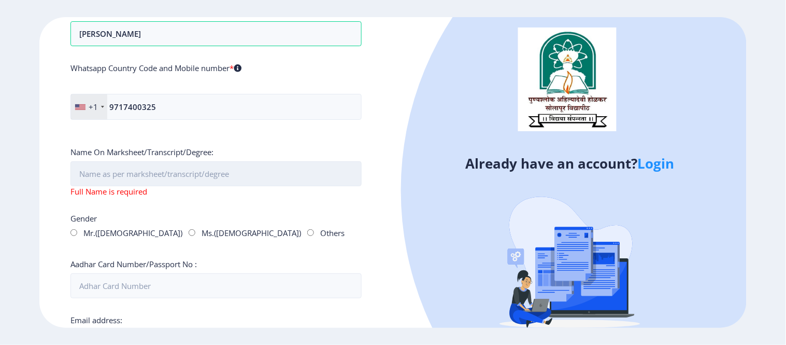
drag, startPoint x: 128, startPoint y: 162, endPoint x: 124, endPoint y: 175, distance: 13.5
click at [128, 162] on input "First Name:" at bounding box center [216, 173] width 292 height 25
click at [124, 175] on input "First Name:" at bounding box center [216, 173] width 292 height 25
paste input "Konapure"
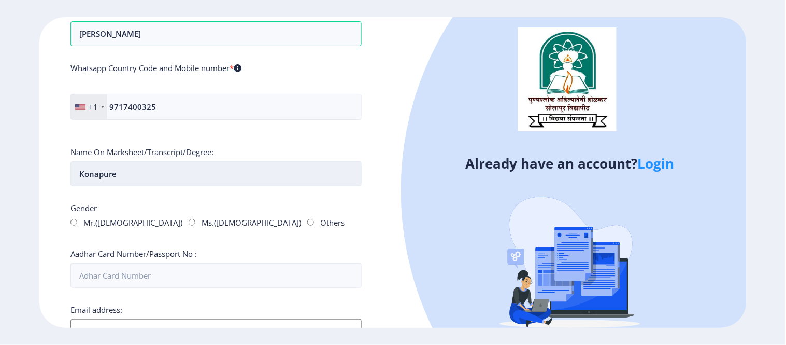
click at [145, 174] on input "Konapure" at bounding box center [216, 173] width 292 height 25
paste input "[PERSON_NAME]"
click at [115, 168] on input "KonapureRahul [PERSON_NAME]" at bounding box center [216, 173] width 292 height 25
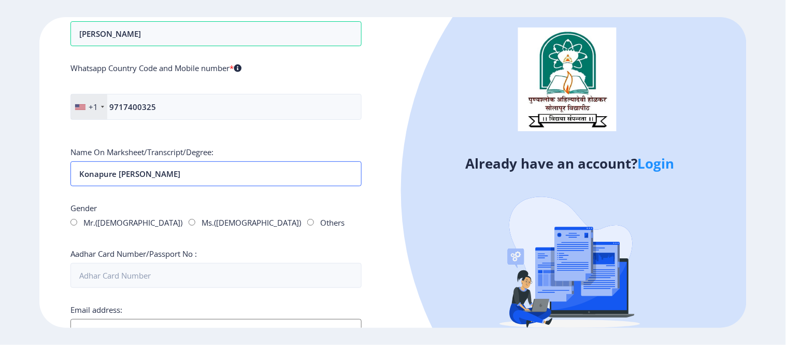
type input "Konapure [PERSON_NAME]"
click at [71, 221] on input "Mr.([DEMOGRAPHIC_DATA])" at bounding box center [73, 222] width 7 height 7
radio input "true"
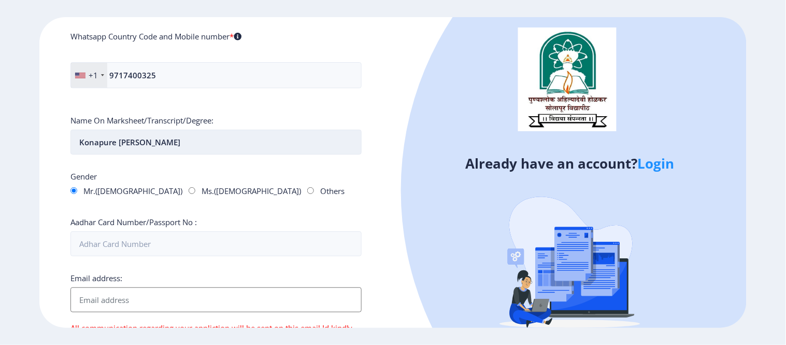
scroll to position [173, 0]
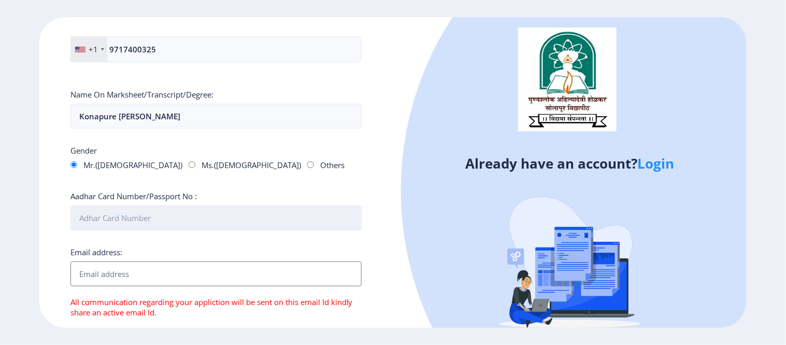
click at [135, 218] on input "Aadhar Card Number/Passport No :" at bounding box center [216, 217] width 292 height 25
paste input "BDPPK5959R"
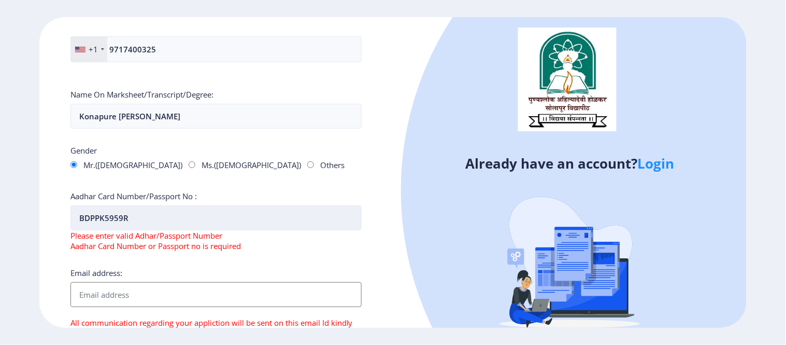
click at [78, 216] on input "BDPPK5959R" at bounding box center [216, 217] width 292 height 25
click at [139, 216] on input "BDPPK5959R" at bounding box center [216, 217] width 292 height 25
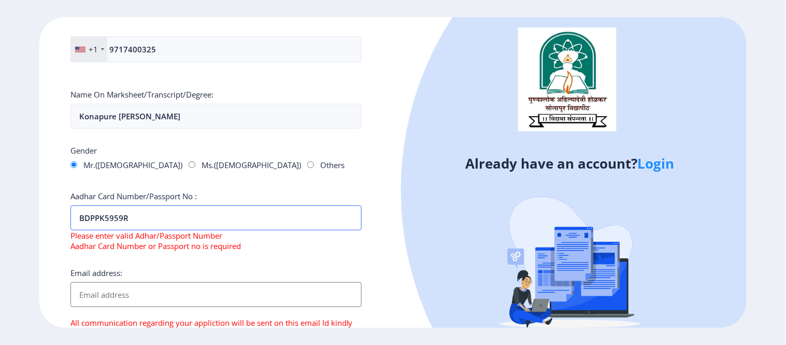
type input "BDPPK5959R"
click at [289, 255] on div "First Name: [PERSON_NAME] Last Name: [PERSON_NAME] Whatsapp Country Code and Mo…" at bounding box center [216, 192] width 292 height 598
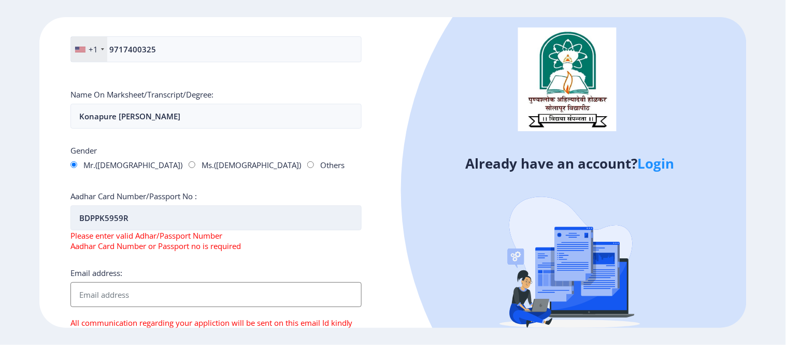
click at [156, 216] on input "BDPPK5959R" at bounding box center [216, 217] width 292 height 25
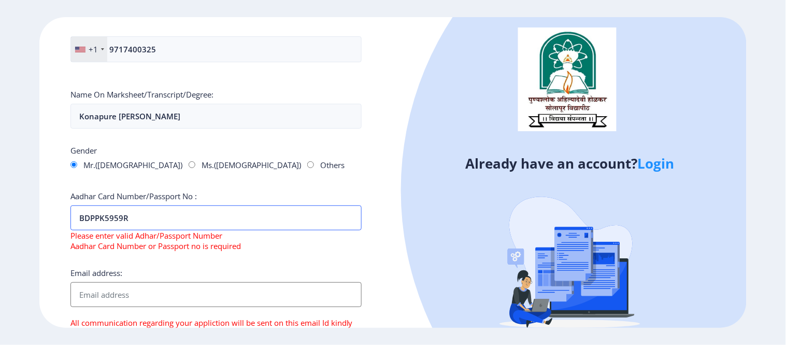
drag, startPoint x: 144, startPoint y: 219, endPoint x: 42, endPoint y: 219, distance: 101.6
click at [42, 219] on div "Register First Name: [PERSON_NAME] Last Name: [PERSON_NAME] Whatsapp Country Co…" at bounding box center [216, 172] width 354 height 311
type input "6"
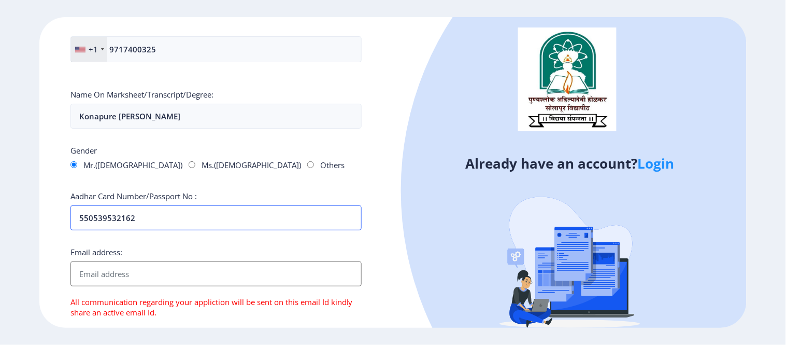
type input "550539532162"
click at [154, 270] on input "Email address:" at bounding box center [216, 273] width 292 height 25
type input "[PERSON_NAME][EMAIL_ADDRESS][DOMAIN_NAME]"
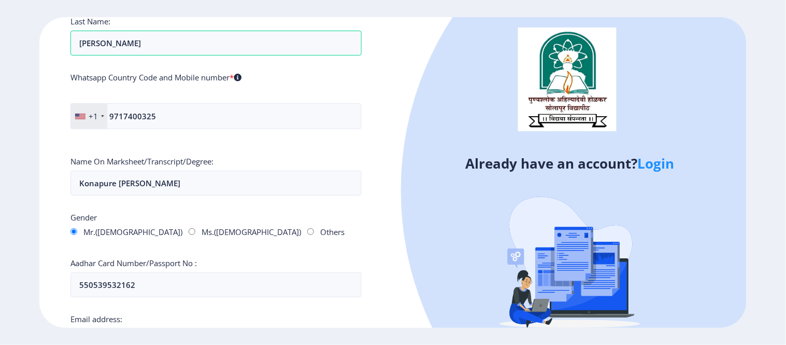
scroll to position [0, 0]
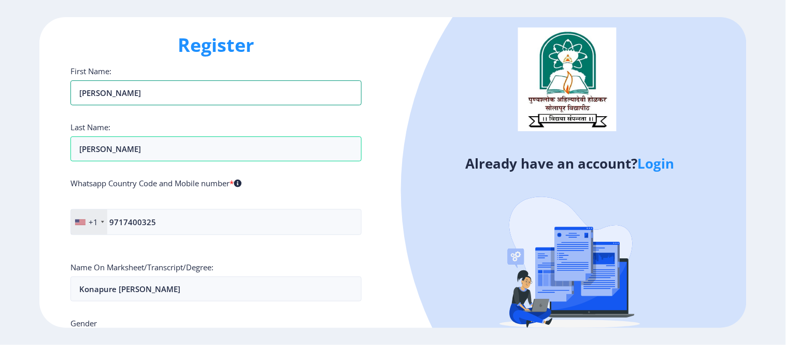
drag, startPoint x: 153, startPoint y: 96, endPoint x: 54, endPoint y: 105, distance: 99.9
click at [54, 105] on div "Register First Name: [PERSON_NAME] Last Name: [PERSON_NAME] Whatsapp Country Co…" at bounding box center [216, 172] width 354 height 311
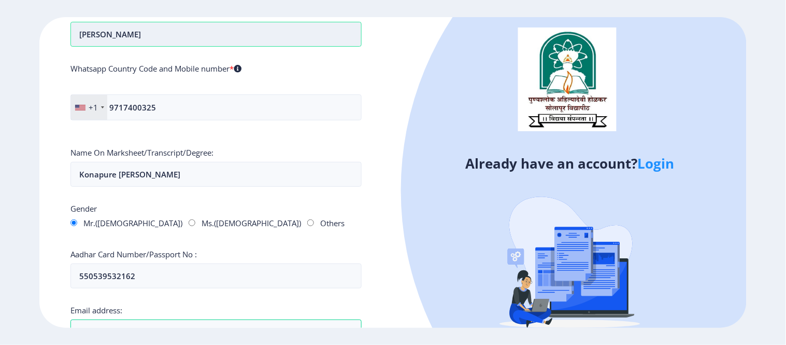
scroll to position [115, 0]
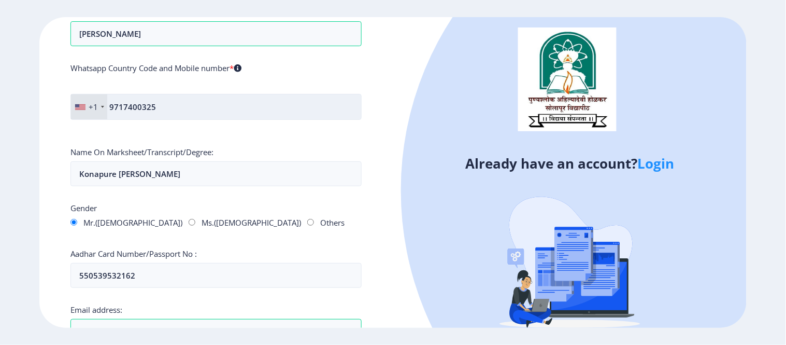
type input "[DEMOGRAPHIC_DATA]"
click at [178, 114] on input "9717400325" at bounding box center [216, 107] width 292 height 26
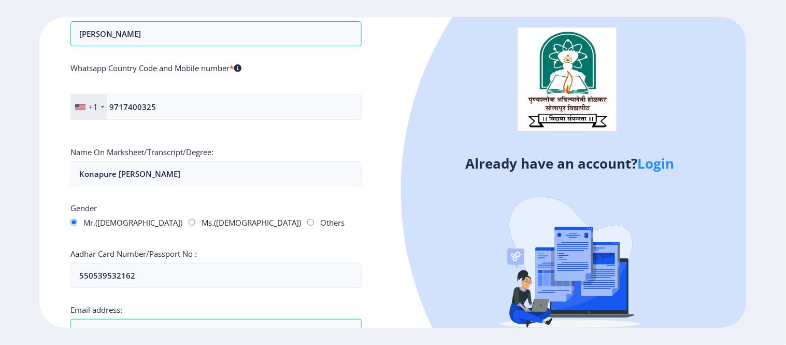
click at [281, 145] on div "First Name: [PERSON_NAME] Last Name: [PERSON_NAME] Whatsapp Country Code and Mo…" at bounding box center [216, 239] width 292 height 577
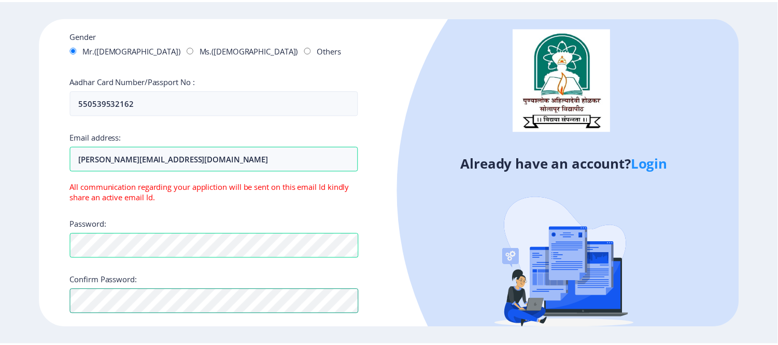
scroll to position [332, 0]
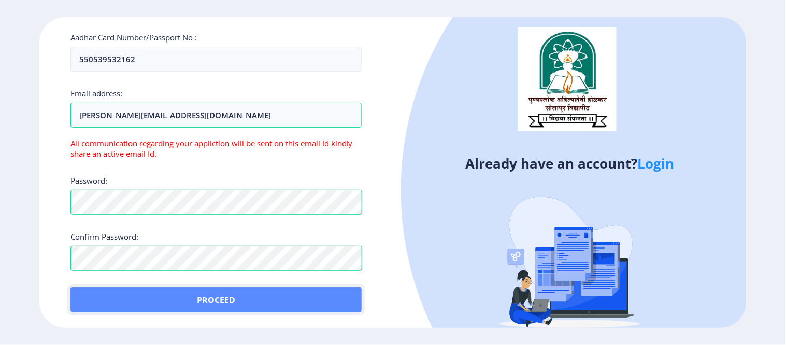
click at [219, 299] on button "Proceed" at bounding box center [216, 299] width 292 height 25
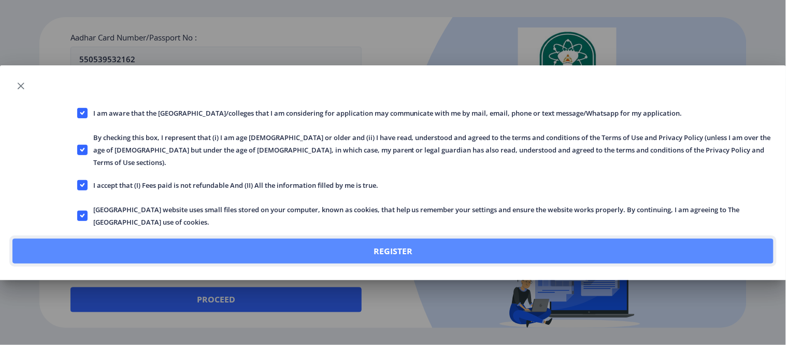
click at [393, 245] on button "Register" at bounding box center [392, 250] width 761 height 25
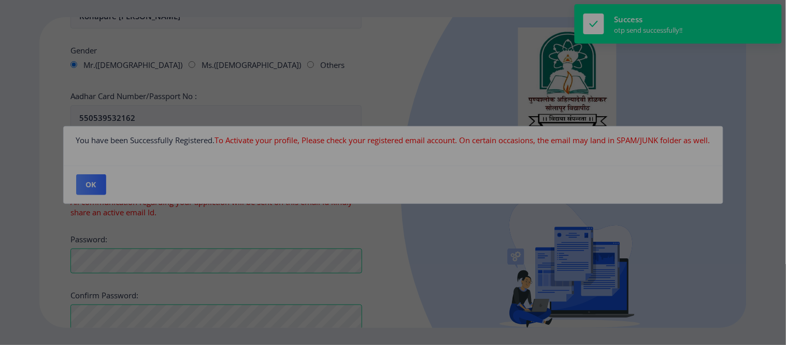
scroll to position [390, 0]
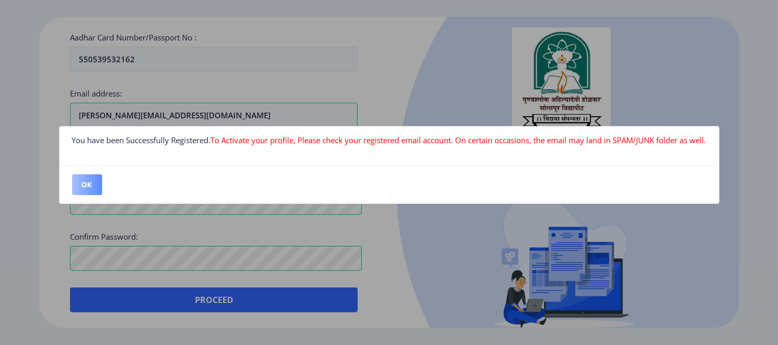
click at [86, 185] on button "OK" at bounding box center [87, 184] width 30 height 21
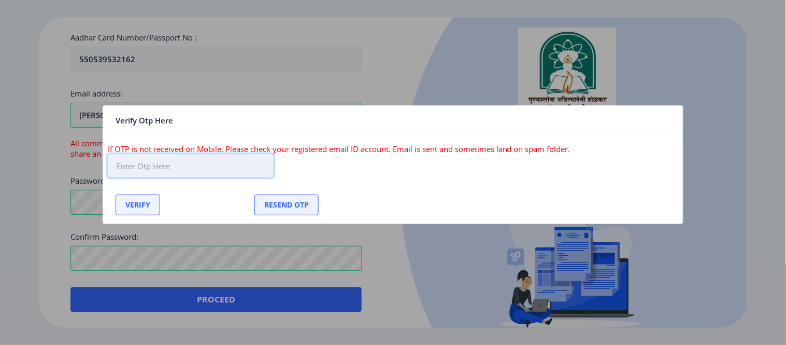
click at [214, 172] on input "text" at bounding box center [191, 165] width 166 height 23
paste input "501020"
type input "501020"
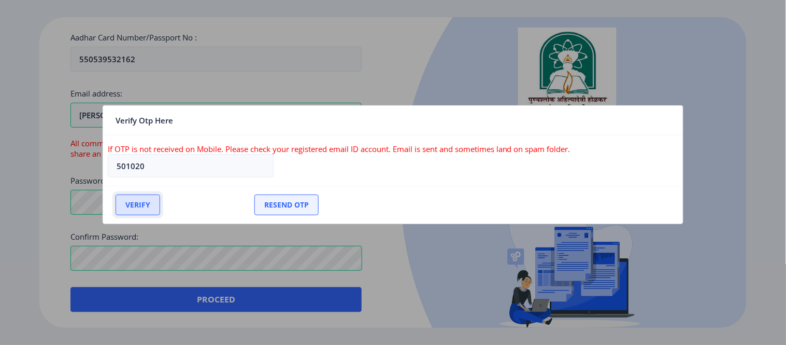
click at [133, 205] on button "Verify" at bounding box center [138, 204] width 45 height 21
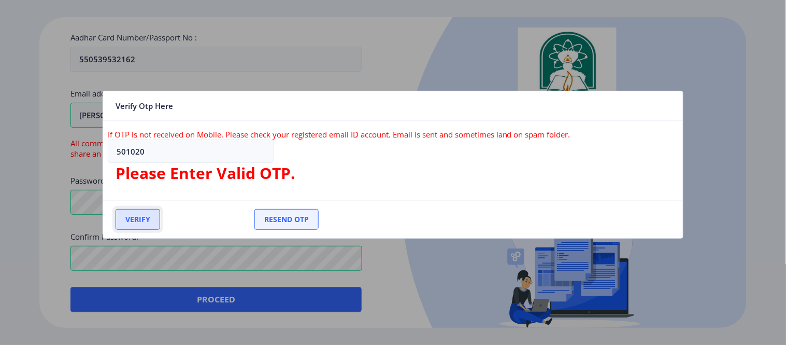
click at [137, 219] on button "Verify" at bounding box center [138, 219] width 45 height 21
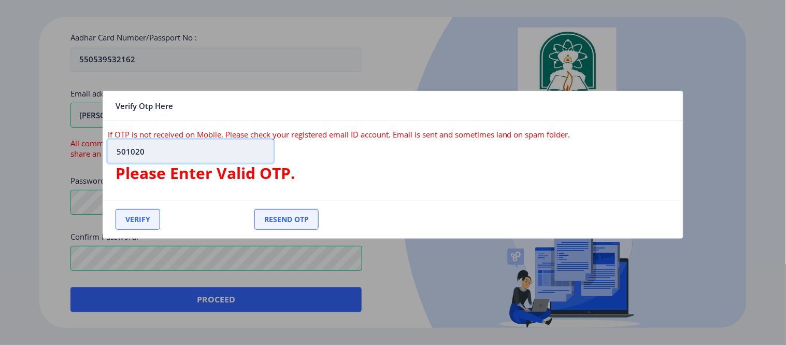
click at [112, 149] on input "501020" at bounding box center [191, 150] width 166 height 23
drag, startPoint x: 173, startPoint y: 149, endPoint x: 108, endPoint y: 149, distance: 65.3
click at [108, 149] on input "501020" at bounding box center [191, 150] width 166 height 23
click at [164, 153] on input "text" at bounding box center [191, 150] width 166 height 23
type input "501020"
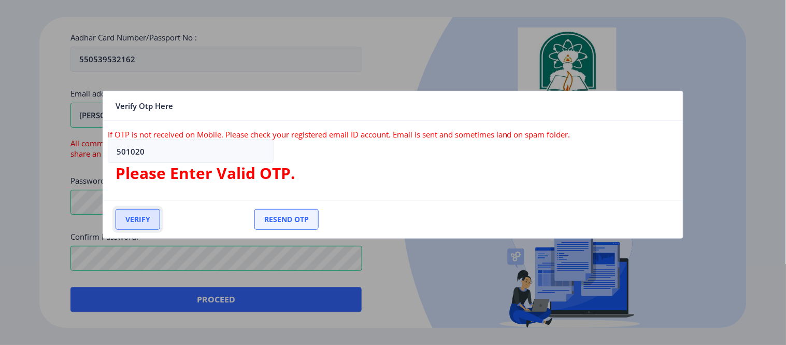
click at [137, 215] on button "Verify" at bounding box center [138, 219] width 45 height 21
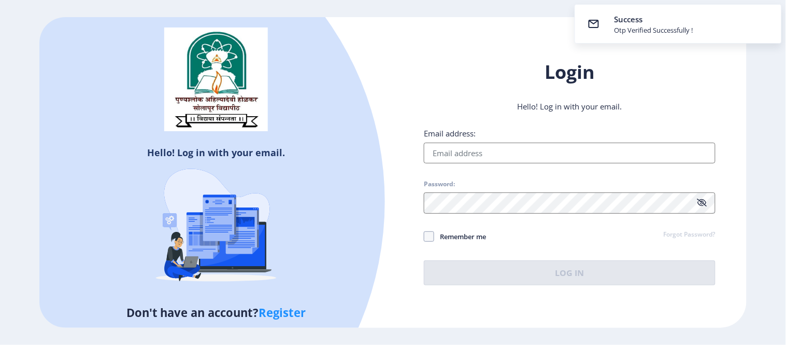
type input "[PERSON_NAME][EMAIL_ADDRESS][DOMAIN_NAME]"
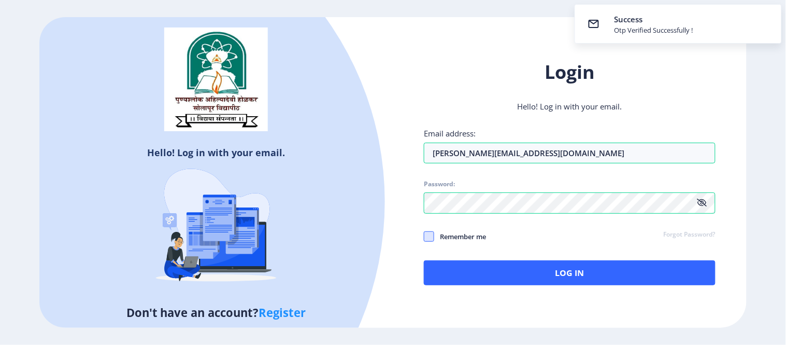
click at [429, 236] on span at bounding box center [429, 236] width 10 height 10
click at [425, 236] on input "Remember me" at bounding box center [424, 236] width 1 height 1
checkbox input "true"
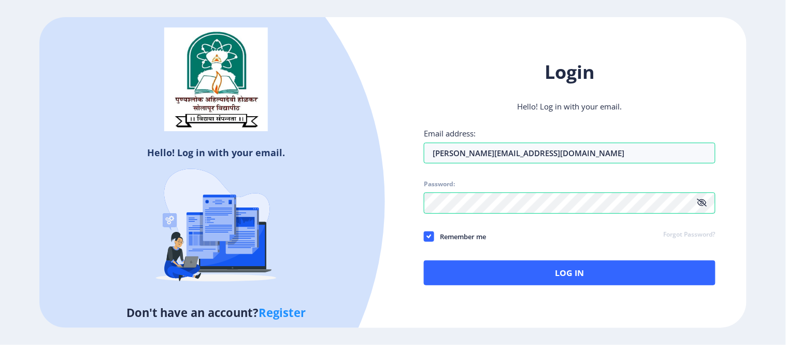
click at [697, 203] on icon at bounding box center [702, 203] width 10 height 8
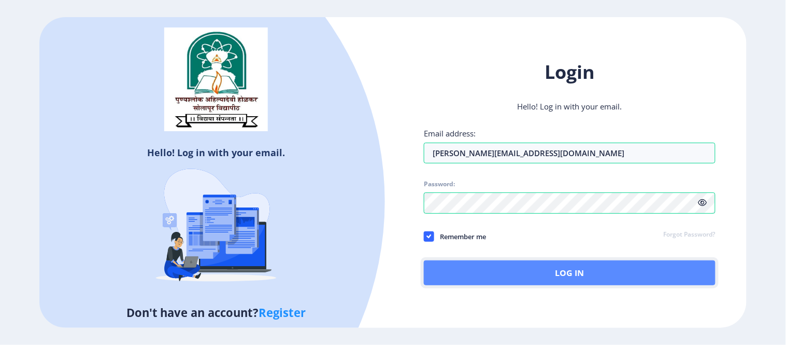
click at [561, 273] on button "Log In" at bounding box center [570, 272] width 292 height 25
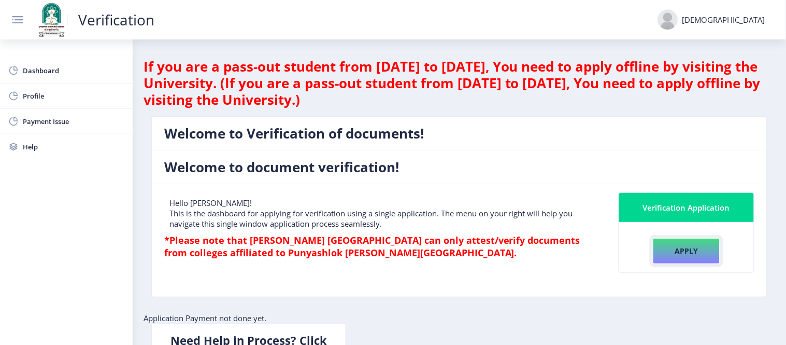
click at [688, 255] on button "Apply" at bounding box center [686, 251] width 67 height 26
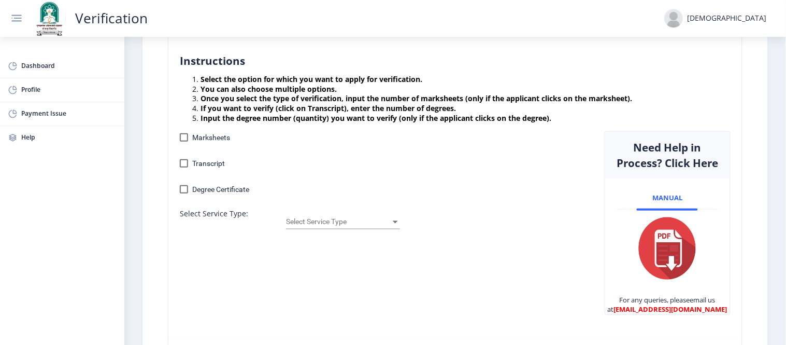
scroll to position [173, 0]
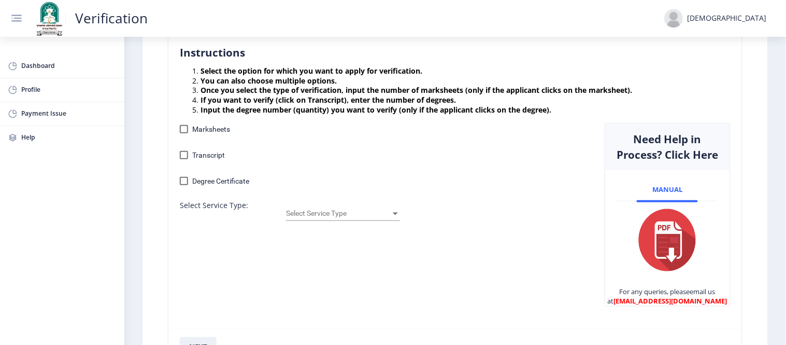
click at [184, 128] on div at bounding box center [184, 129] width 8 height 8
click at [184, 133] on input "Marksheets" at bounding box center [184, 133] width 1 height 1
checkbox input "true"
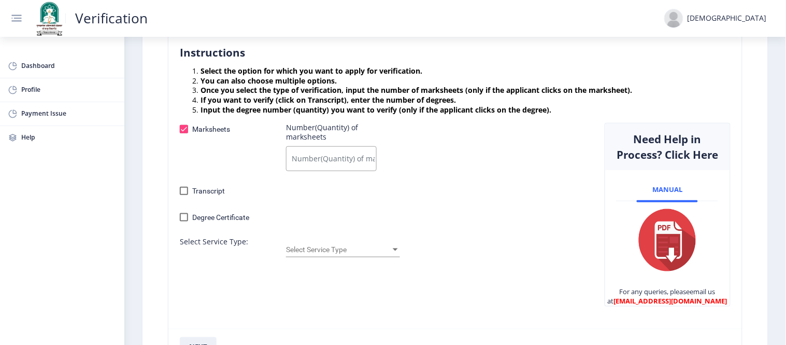
click at [342, 162] on input "Number(Quantity) of marksheets" at bounding box center [331, 158] width 91 height 25
type input "1"
click at [332, 250] on span "Select Service Type" at bounding box center [338, 250] width 105 height 8
click at [326, 247] on span "Emailed" at bounding box center [343, 250] width 114 height 22
click at [185, 127] on div at bounding box center [184, 129] width 8 height 8
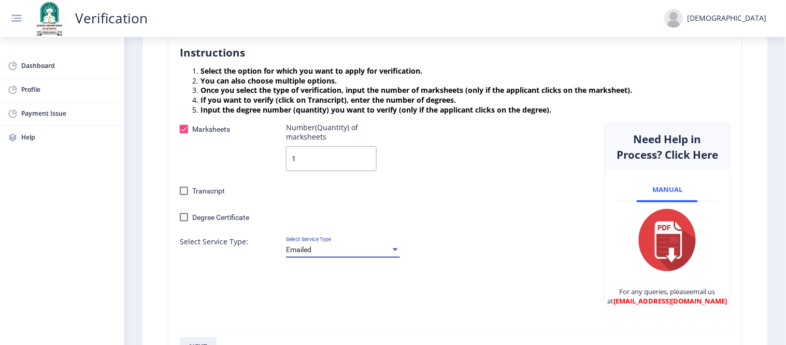
click at [184, 133] on input "Marksheets" at bounding box center [184, 133] width 1 height 1
checkbox input "false"
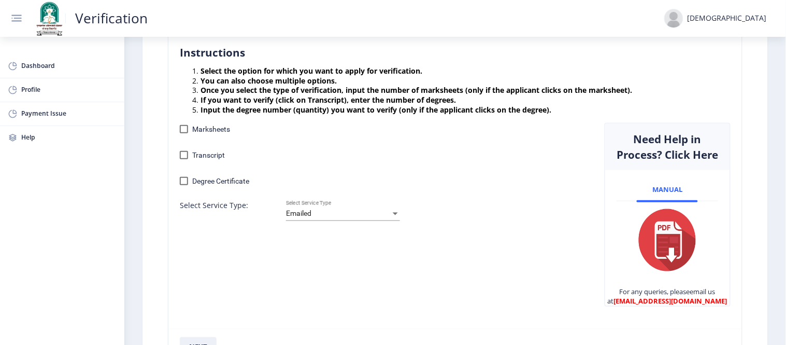
click at [188, 180] on div at bounding box center [184, 181] width 8 height 8
click at [184, 185] on input "Degree Certificate" at bounding box center [184, 185] width 1 height 1
checkbox input "true"
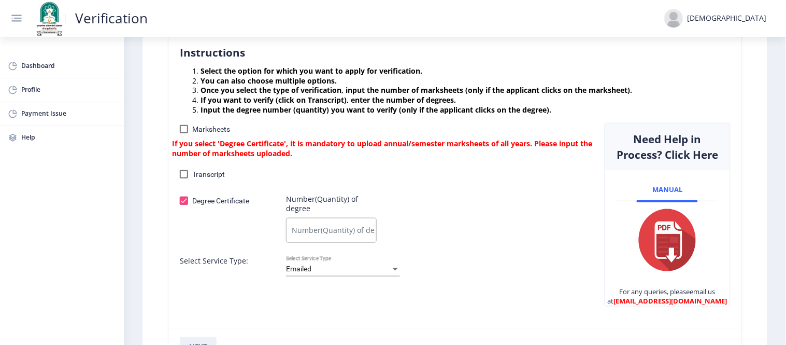
click at [329, 232] on input "Number(Quantity) of degree" at bounding box center [331, 230] width 91 height 25
type input "1"
click at [463, 242] on div "Degree Certificate Number(Quantity) of degree 1" at bounding box center [384, 220] width 425 height 52
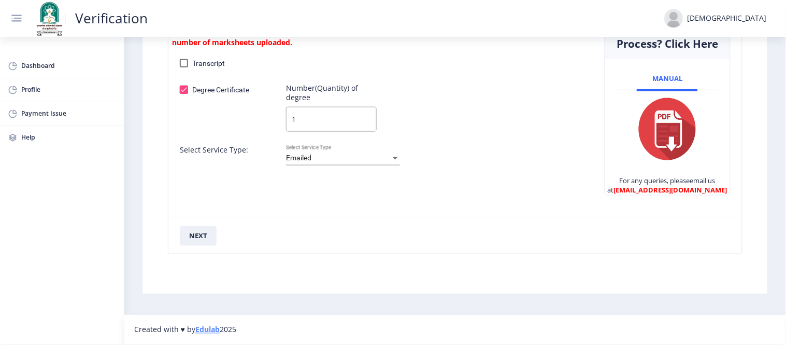
scroll to position [299, 0]
click at [193, 239] on button "next" at bounding box center [198, 236] width 37 height 20
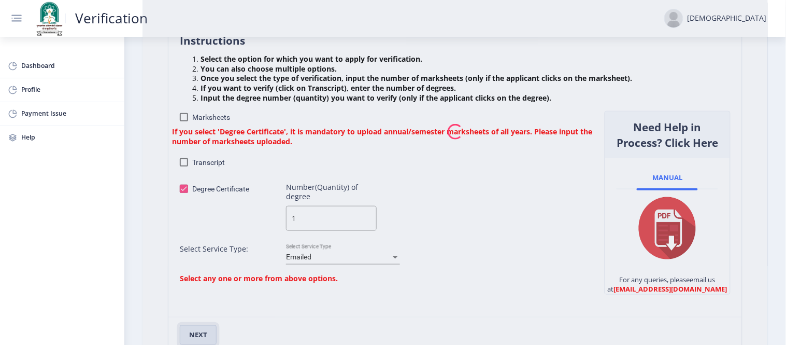
scroll to position [184, 0]
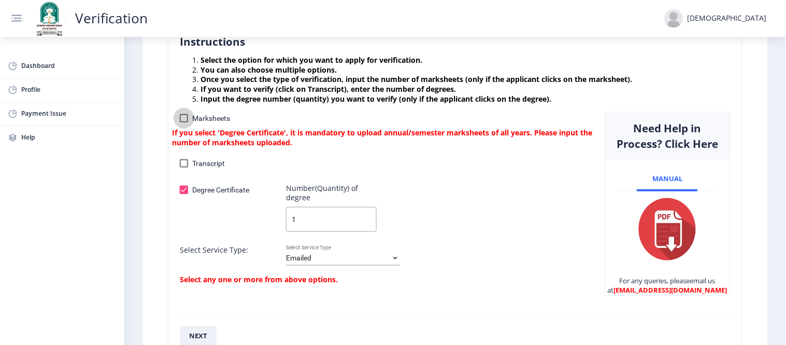
click at [183, 115] on div at bounding box center [184, 118] width 8 height 8
click at [184, 122] on input "Marksheets" at bounding box center [184, 122] width 1 height 1
checkbox input "true"
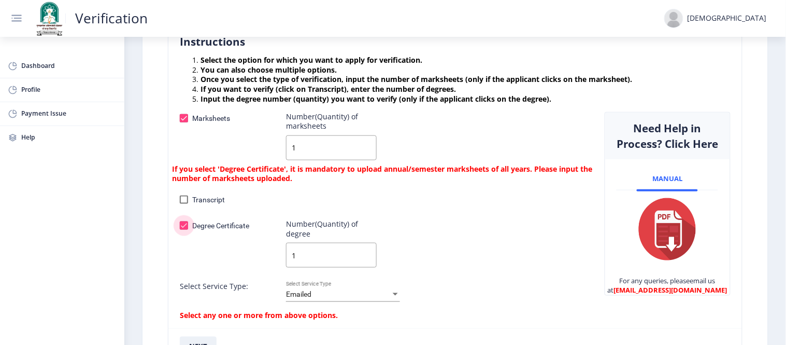
click at [184, 227] on div at bounding box center [184, 225] width 8 height 8
click at [184, 230] on input "Degree Certificate" at bounding box center [184, 230] width 1 height 1
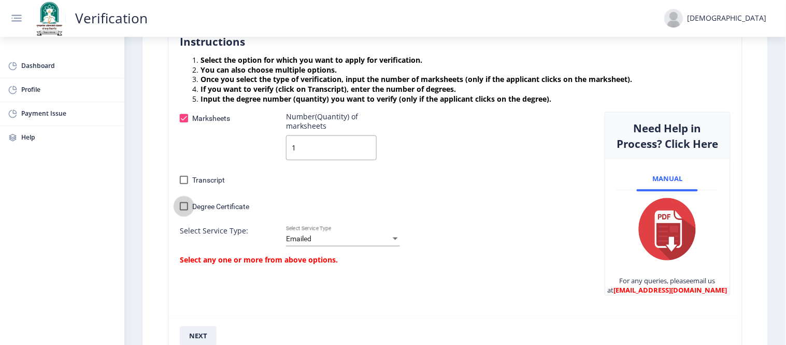
click at [182, 208] on div at bounding box center [184, 206] width 8 height 8
click at [184, 210] on input "Degree Certificate" at bounding box center [184, 210] width 1 height 1
checkbox input "true"
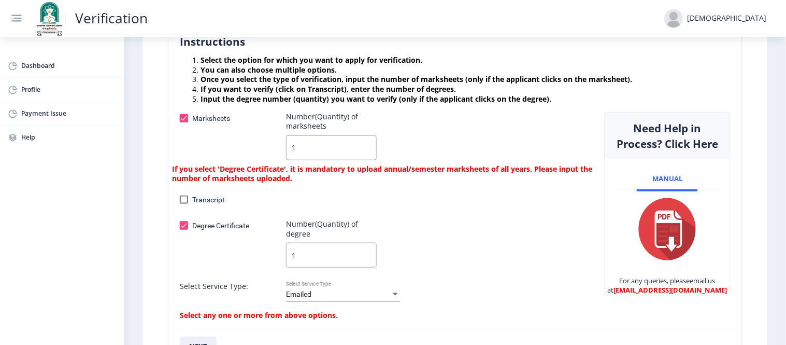
click at [187, 120] on div at bounding box center [184, 118] width 8 height 8
click at [184, 122] on input "Marksheets" at bounding box center [184, 122] width 1 height 1
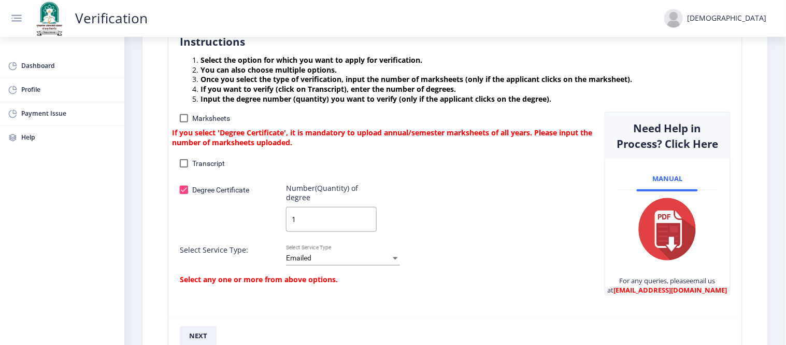
click at [181, 121] on div at bounding box center [184, 118] width 8 height 8
click at [184, 122] on input "Marksheets" at bounding box center [184, 122] width 1 height 1
checkbox input "true"
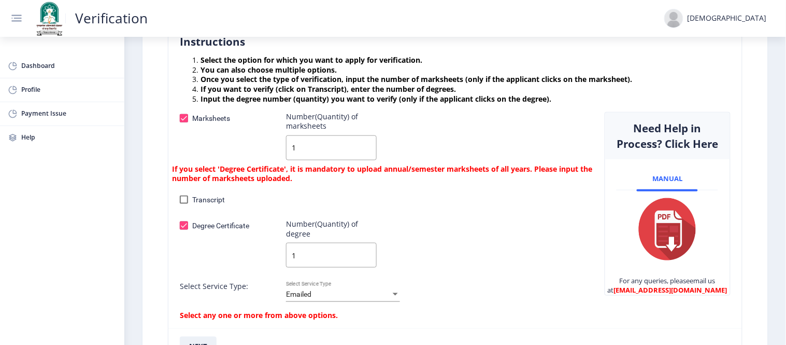
click at [324, 149] on input "1" at bounding box center [331, 147] width 91 height 25
click at [431, 200] on div "Transcript Number(Quantity) of Transcript" at bounding box center [384, 201] width 425 height 17
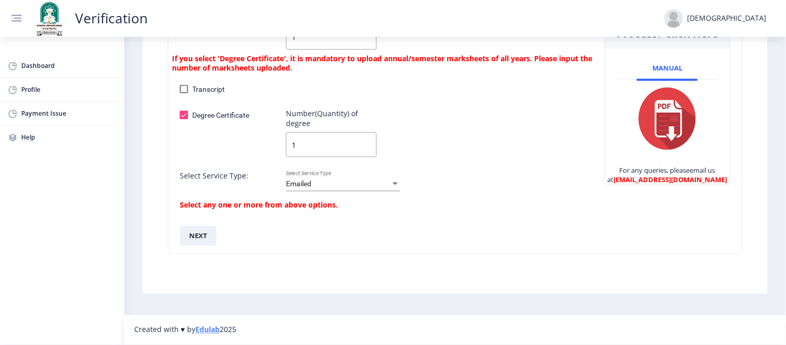
scroll to position [299, 0]
click at [197, 239] on button "next" at bounding box center [198, 236] width 37 height 20
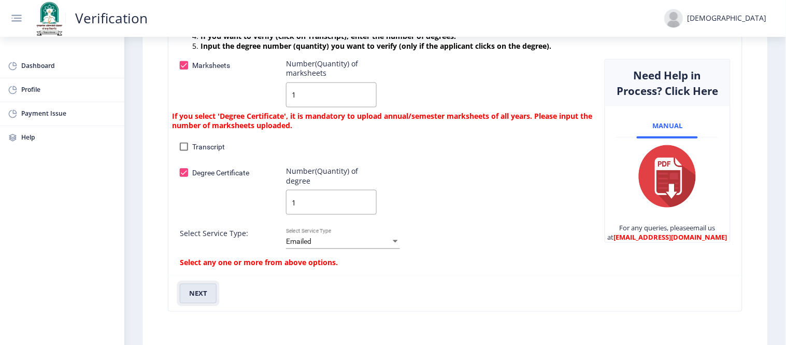
scroll to position [241, 0]
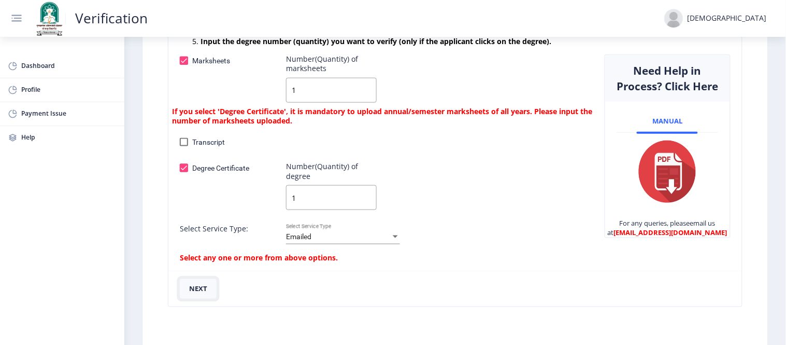
click at [197, 296] on button "next" at bounding box center [198, 289] width 37 height 20
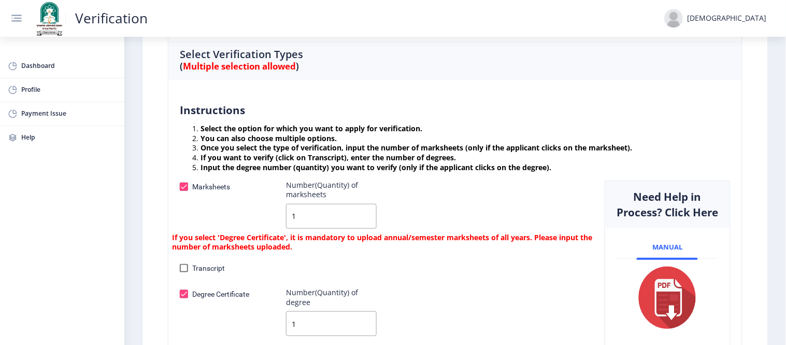
scroll to position [173, 0]
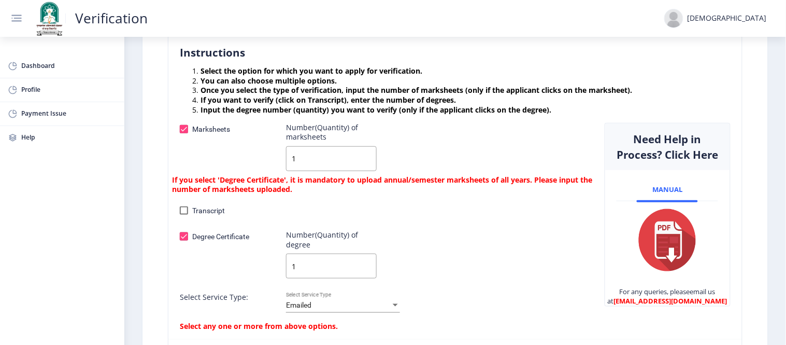
click at [392, 309] on div "Emailed Select Service Type" at bounding box center [343, 302] width 114 height 20
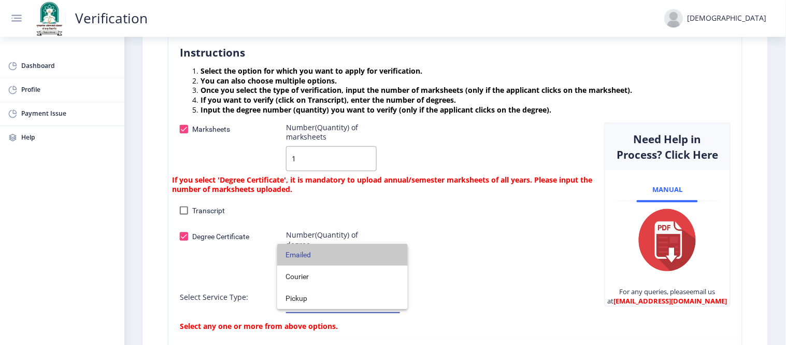
click at [346, 257] on span "Emailed" at bounding box center [343, 255] width 114 height 22
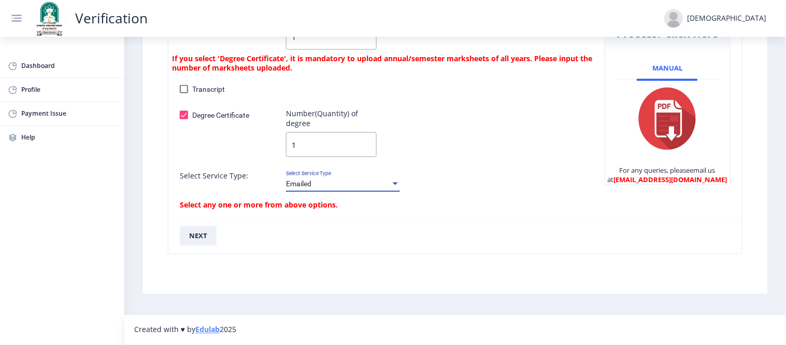
scroll to position [299, 0]
click at [191, 240] on button "next" at bounding box center [198, 236] width 37 height 20
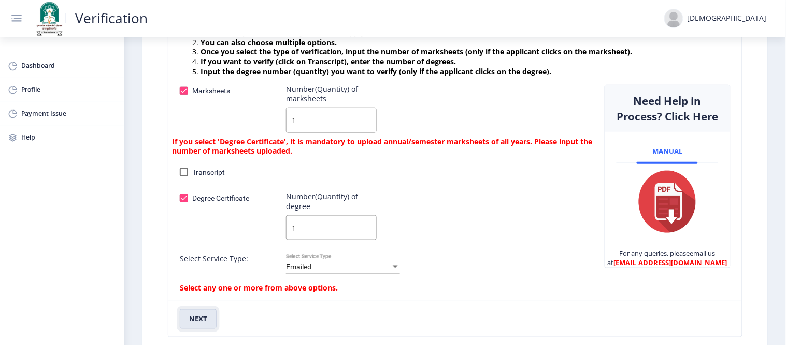
scroll to position [184, 0]
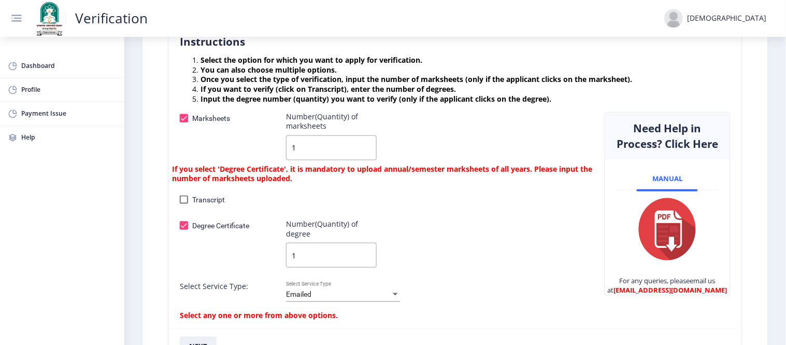
drag, startPoint x: 185, startPoint y: 229, endPoint x: 192, endPoint y: 228, distance: 7.8
click at [185, 228] on div at bounding box center [184, 225] width 8 height 8
click at [184, 230] on input "Degree Certificate" at bounding box center [184, 230] width 1 height 1
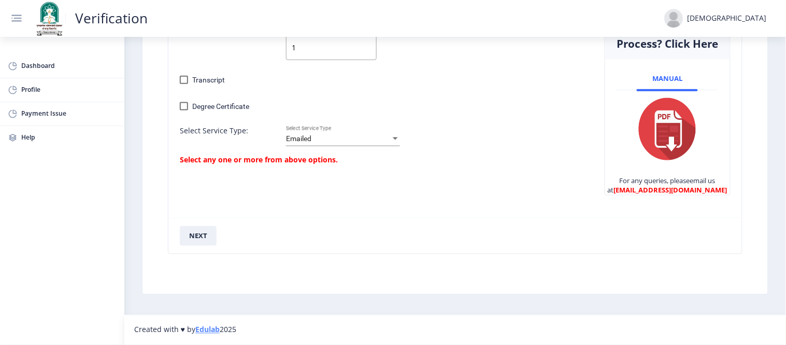
scroll to position [299, 0]
click at [185, 102] on div at bounding box center [184, 106] width 8 height 8
click at [184, 110] on input "Degree Certificate" at bounding box center [184, 110] width 1 height 1
checkbox input "true"
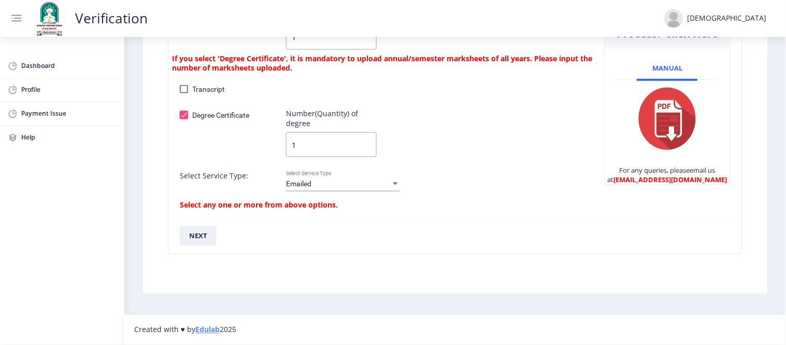
click at [303, 138] on input "1" at bounding box center [331, 144] width 91 height 25
click at [199, 238] on button "next" at bounding box center [198, 236] width 37 height 20
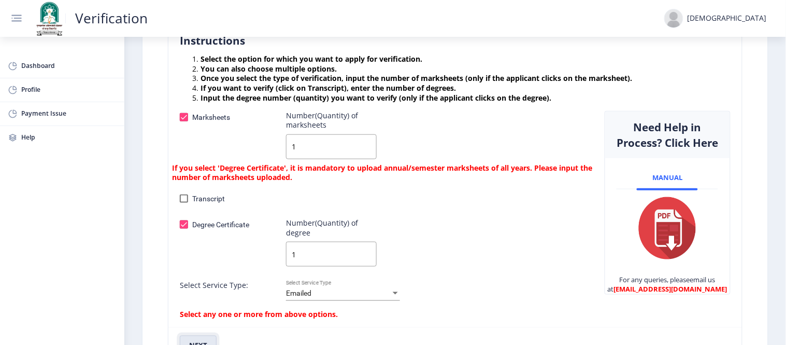
scroll to position [184, 0]
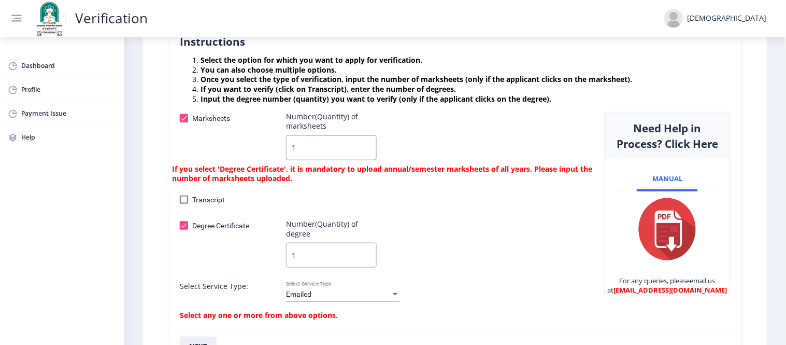
click at [184, 115] on div at bounding box center [184, 118] width 8 height 8
click at [184, 122] on input "Marksheets" at bounding box center [184, 122] width 1 height 1
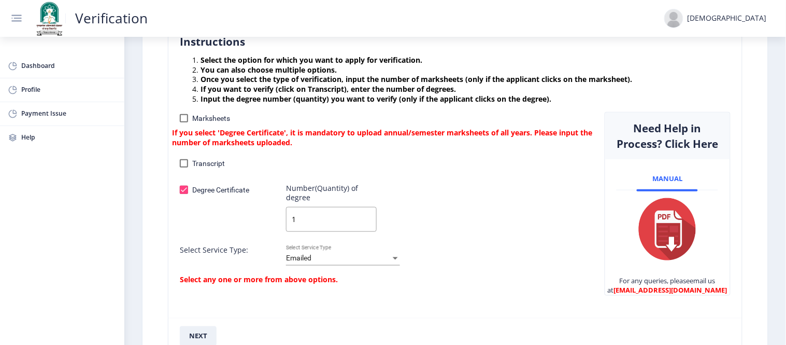
click at [317, 210] on input "1" at bounding box center [331, 219] width 91 height 25
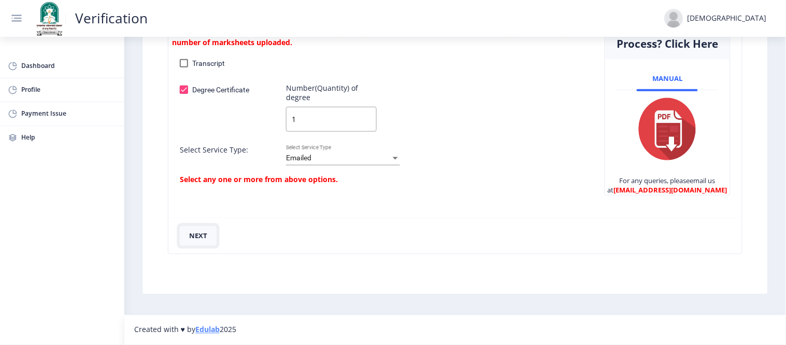
click at [199, 236] on button "next" at bounding box center [198, 236] width 37 height 20
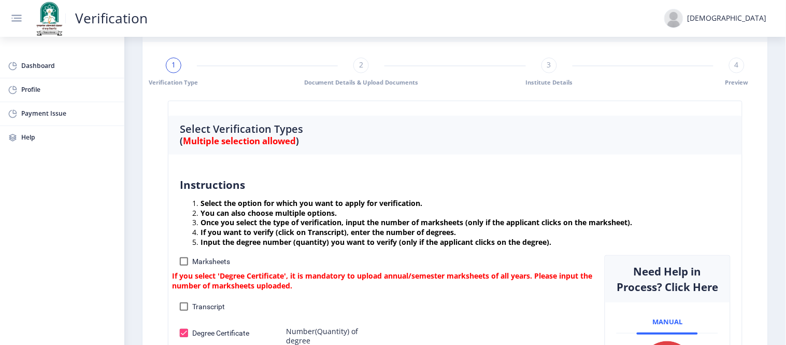
scroll to position [68, 0]
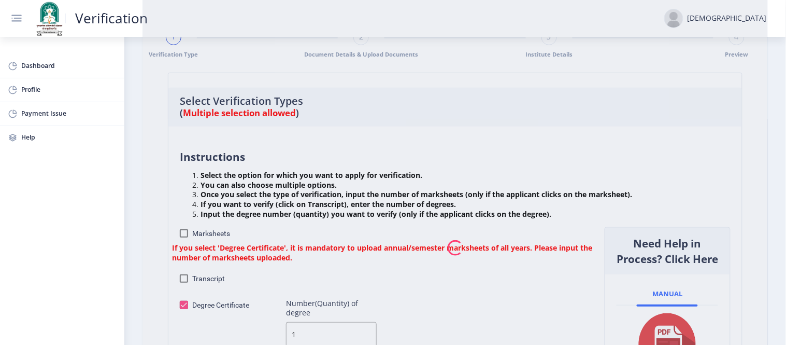
click at [189, 236] on nb-spinner at bounding box center [456, 248] width 626 height 523
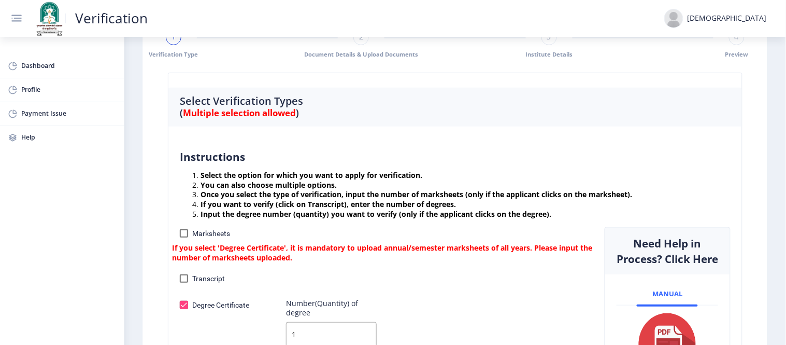
click at [184, 232] on div at bounding box center [184, 233] width 8 height 8
click at [184, 237] on input "Marksheets" at bounding box center [184, 237] width 1 height 1
checkbox input "true"
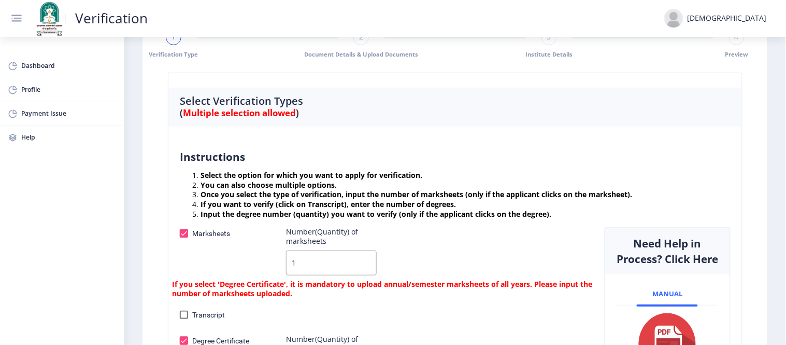
click at [312, 260] on input "1" at bounding box center [331, 262] width 91 height 25
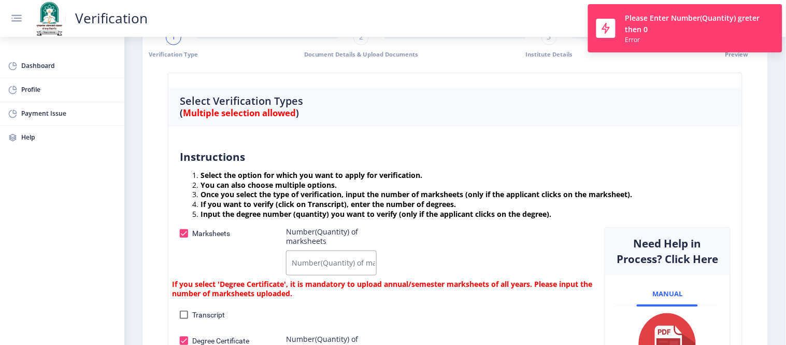
click at [316, 261] on input "Number(Quantity) of marksheets" at bounding box center [331, 262] width 91 height 25
type input "1"
click at [442, 246] on div "Marksheets Number(Quantity) of marksheets 1 If you select 'Degree Certificate',…" at bounding box center [384, 263] width 425 height 72
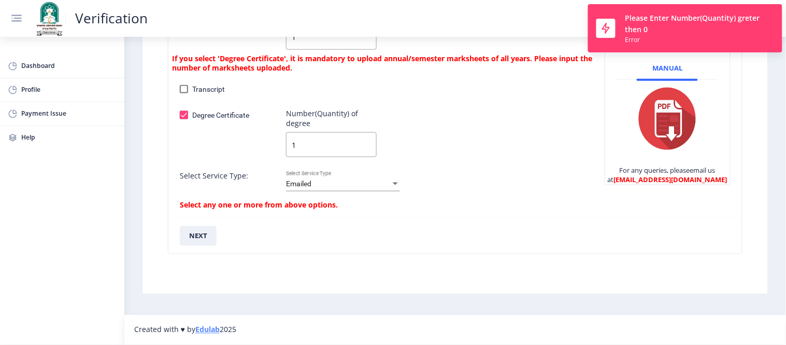
scroll to position [299, 0]
click at [203, 231] on button "next" at bounding box center [198, 236] width 37 height 20
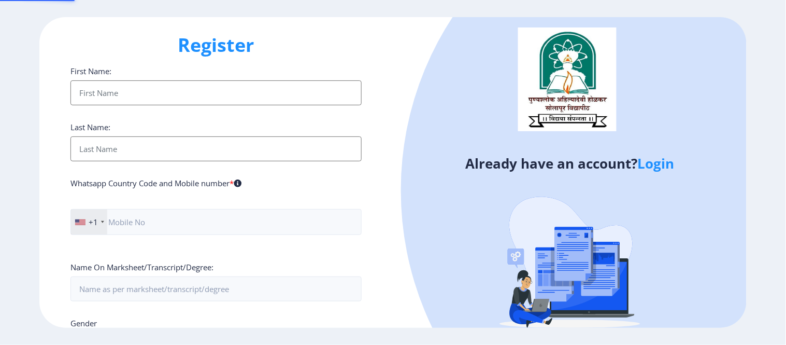
type input "[PERSON_NAME][EMAIL_ADDRESS][DOMAIN_NAME]"
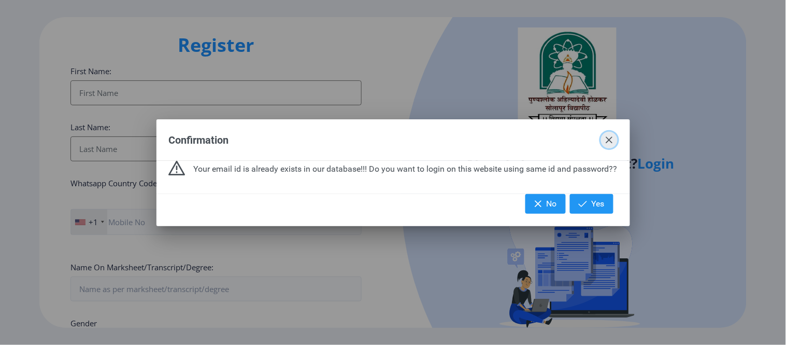
click at [608, 142] on span "button" at bounding box center [609, 140] width 8 height 8
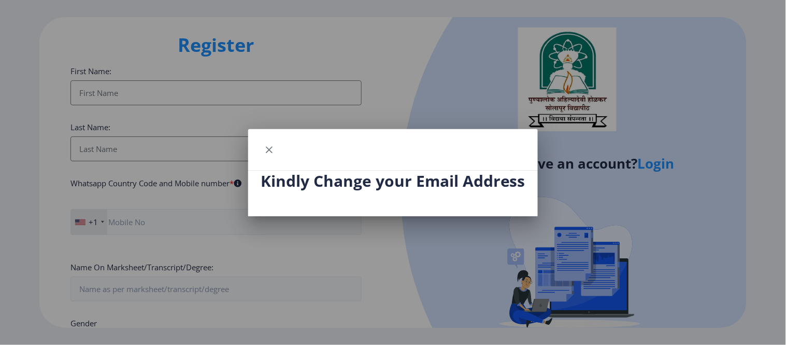
click at [376, 215] on div "Kindly Change your Email Address" at bounding box center [393, 194] width 290 height 46
click at [272, 148] on span "button" at bounding box center [269, 150] width 8 height 8
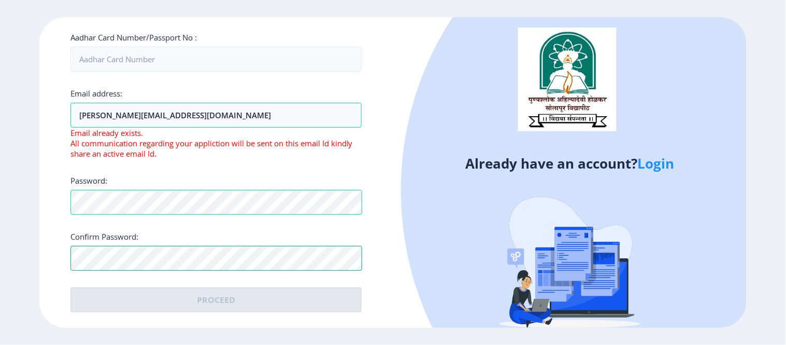
scroll to position [332, 0]
drag, startPoint x: 8, startPoint y: 206, endPoint x: 18, endPoint y: 210, distance: 10.5
click at [8, 206] on ngx-register "Register First Name: Last Name: Whatsapp Country Code and Mobile number * +1 [G…" at bounding box center [393, 172] width 786 height 311
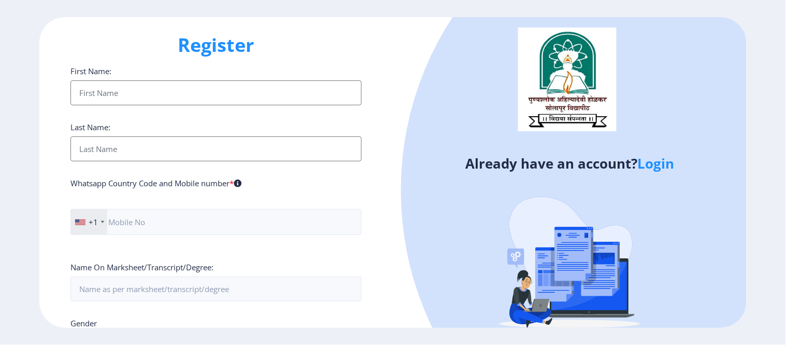
click at [654, 166] on link "Login" at bounding box center [656, 163] width 37 height 19
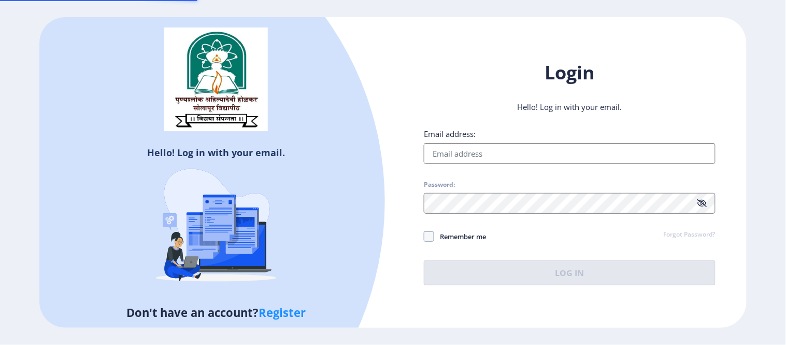
type input "[PERSON_NAME][EMAIL_ADDRESS][DOMAIN_NAME]"
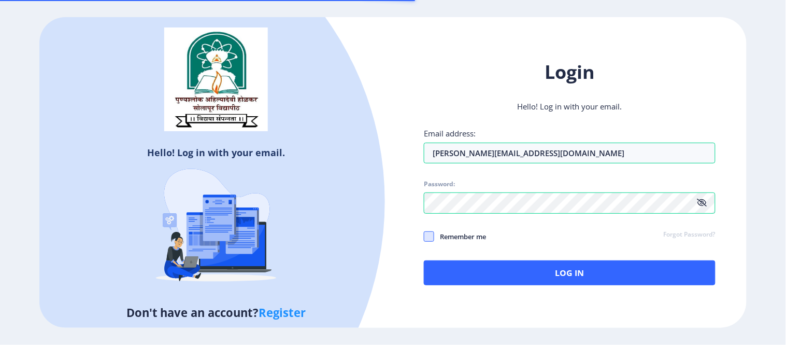
click at [425, 235] on span at bounding box center [429, 236] width 10 height 10
click at [425, 236] on input "Remember me" at bounding box center [424, 236] width 1 height 1
checkbox input "true"
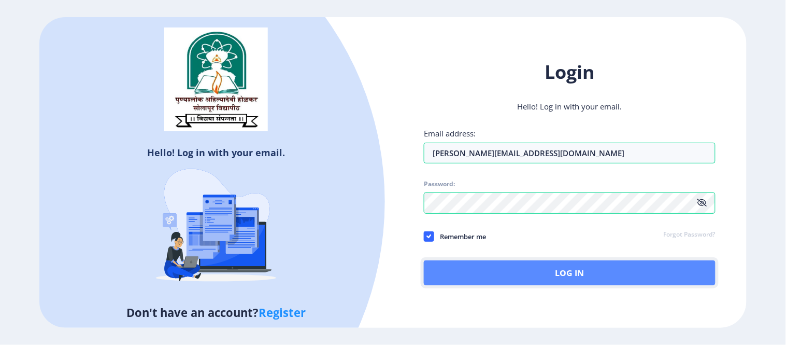
click at [543, 271] on button "Log In" at bounding box center [570, 272] width 292 height 25
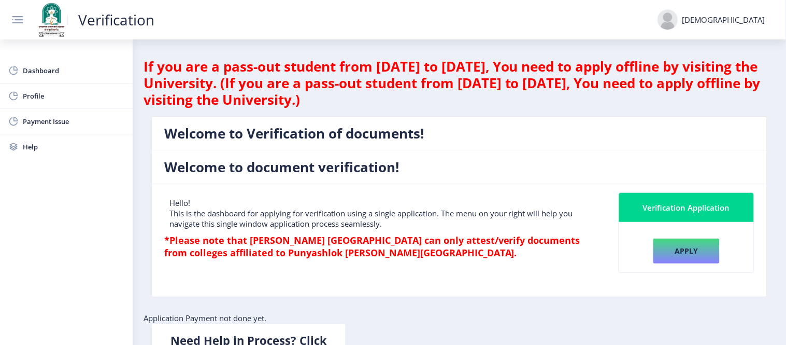
click at [708, 203] on font "Verification Application" at bounding box center [686, 207] width 87 height 10
click at [681, 248] on font "Apply" at bounding box center [686, 251] width 23 height 10
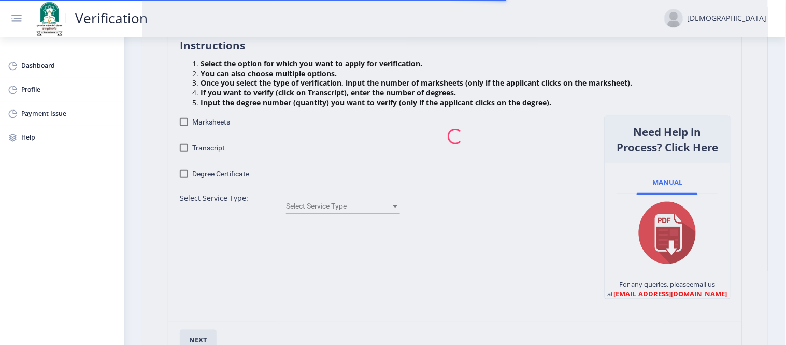
scroll to position [230, 0]
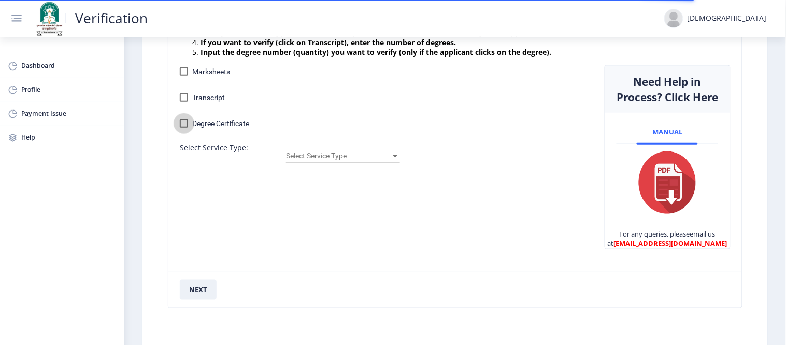
click at [188, 123] on label "Degree Certificate" at bounding box center [214, 123] width 69 height 12
click at [184, 128] on input "Degree Certificate" at bounding box center [184, 128] width 1 height 1
checkbox input "true"
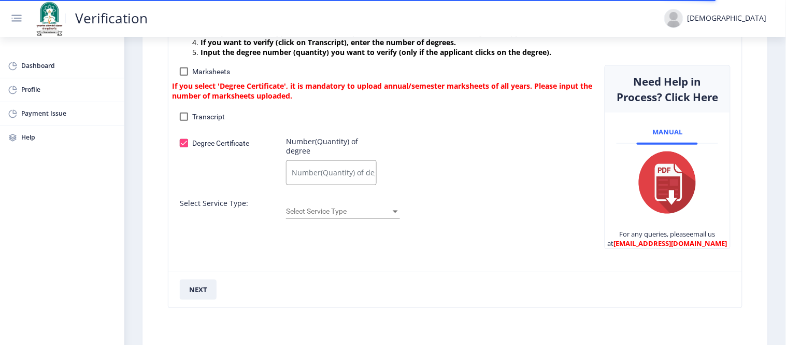
click at [330, 175] on input "Number(Quantity) of degree" at bounding box center [331, 172] width 91 height 25
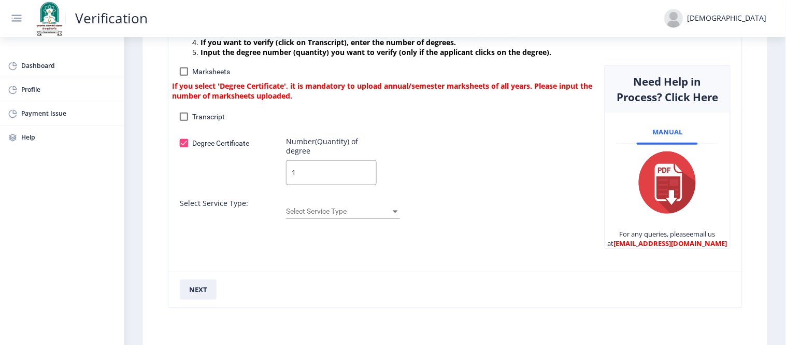
type input "1"
click at [322, 207] on font "Select Service Type" at bounding box center [316, 211] width 61 height 8
click at [324, 210] on span "Emailed" at bounding box center [343, 212] width 114 height 22
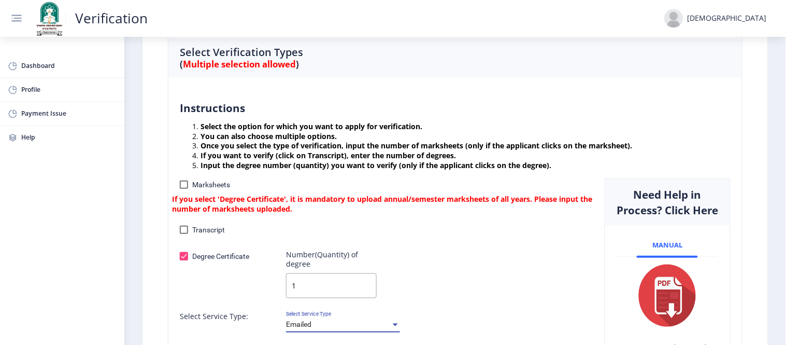
scroll to position [115, 0]
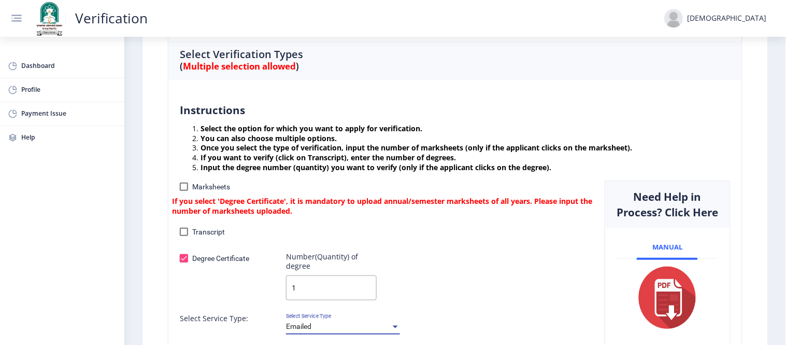
click at [188, 192] on label "Marksheets" at bounding box center [205, 186] width 50 height 12
click at [184, 191] on input "Marksheets" at bounding box center [184, 191] width 1 height 1
checkbox input "true"
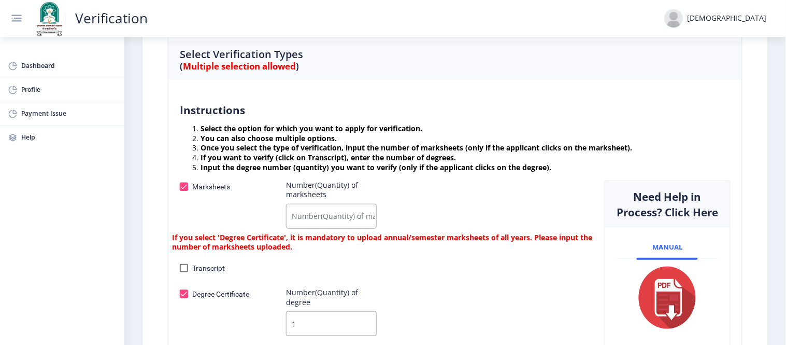
click at [313, 218] on input "Number(Quantity) of marksheets" at bounding box center [331, 216] width 91 height 25
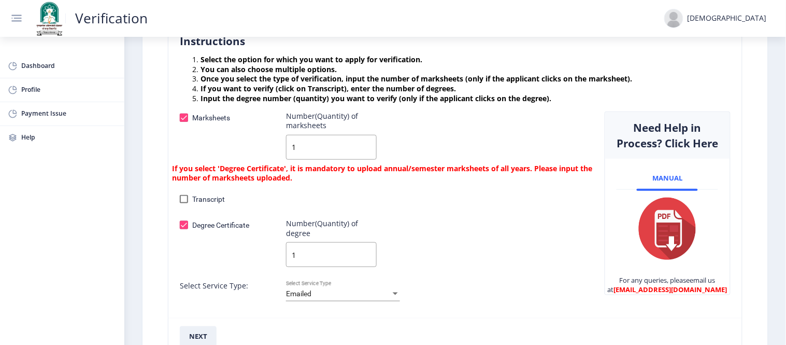
scroll to position [288, 0]
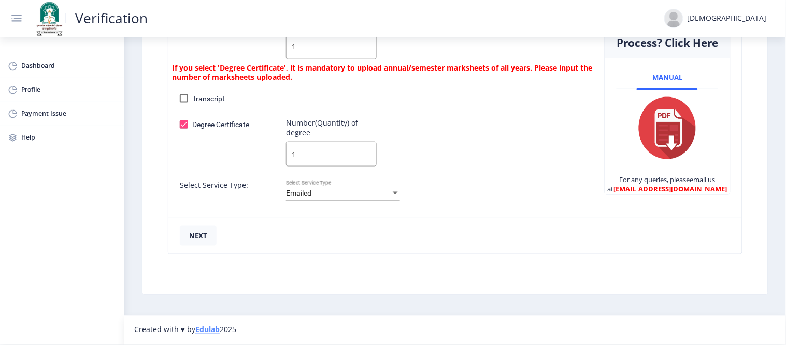
type input "1"
click at [199, 241] on font "next" at bounding box center [198, 235] width 18 height 9
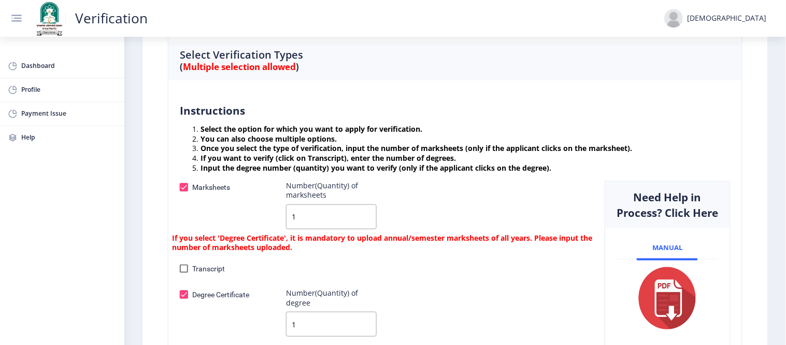
scroll to position [115, 0]
click at [187, 187] on div at bounding box center [184, 186] width 8 height 8
click at [184, 191] on input "Marksheets" at bounding box center [184, 191] width 1 height 1
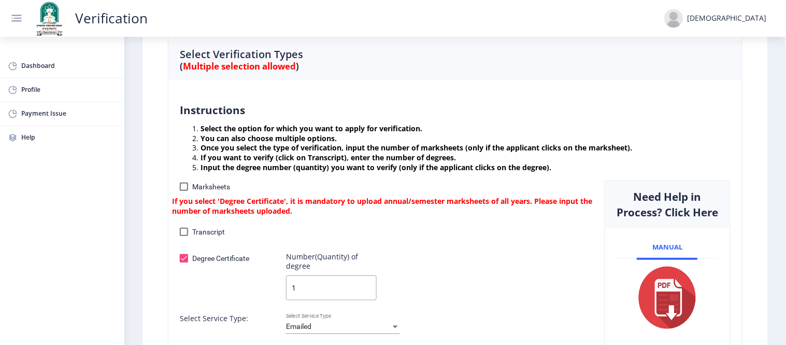
click at [187, 187] on div at bounding box center [184, 186] width 8 height 8
click at [184, 191] on input "Marksheets" at bounding box center [184, 191] width 1 height 1
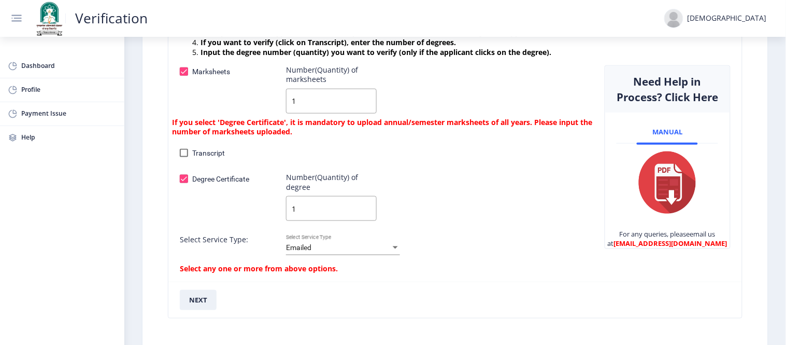
scroll to position [288, 0]
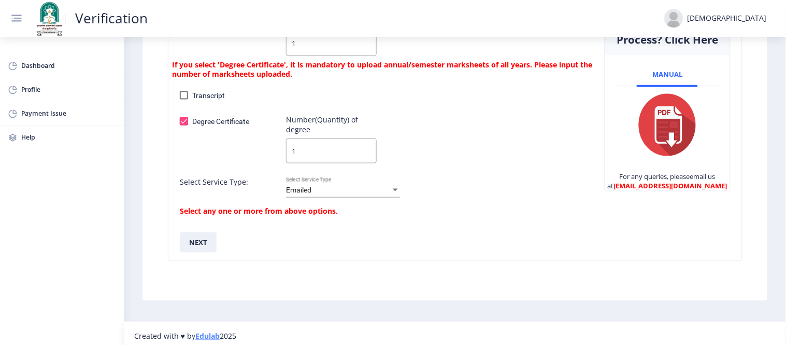
click at [392, 187] on div at bounding box center [395, 190] width 9 height 8
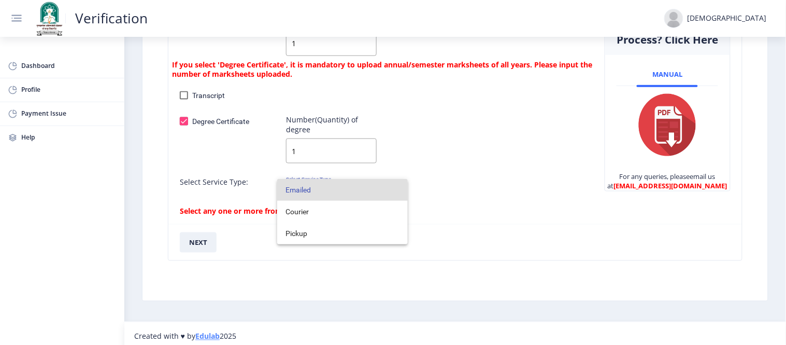
click at [392, 187] on span "Emailed" at bounding box center [343, 190] width 114 height 22
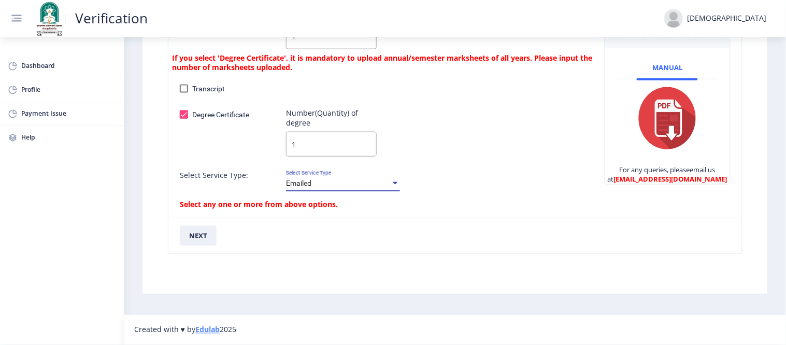
scroll to position [299, 0]
click at [207, 235] on button "next" at bounding box center [198, 235] width 37 height 20
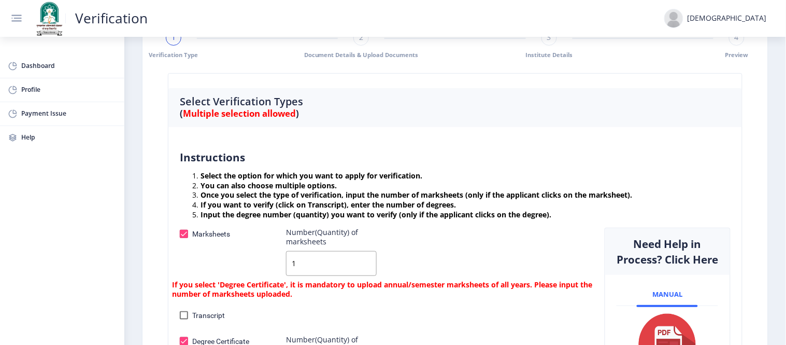
scroll to position [173, 0]
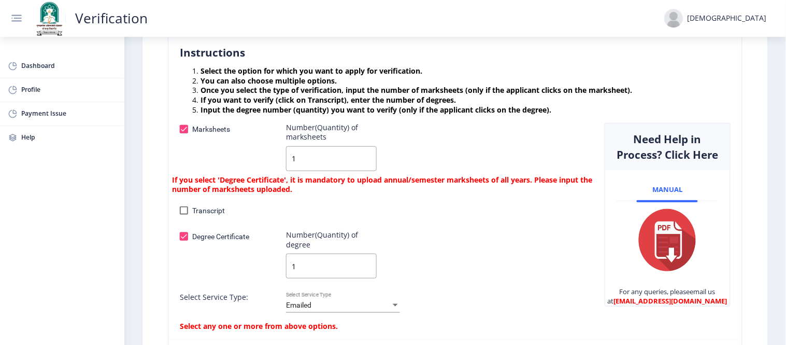
click at [185, 130] on div at bounding box center [184, 129] width 8 height 8
click at [184, 133] on input "Marksheets" at bounding box center [184, 133] width 1 height 1
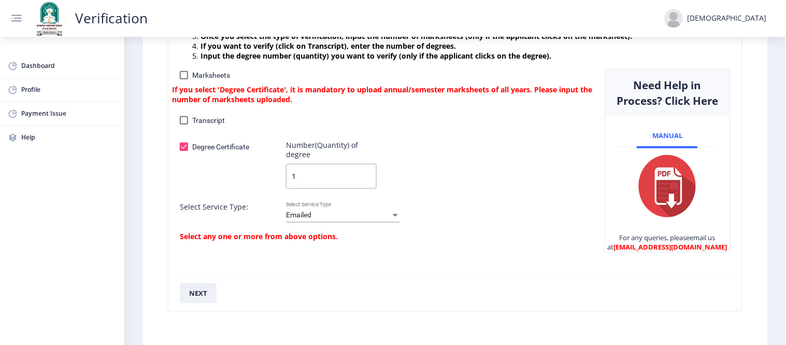
scroll to position [299, 0]
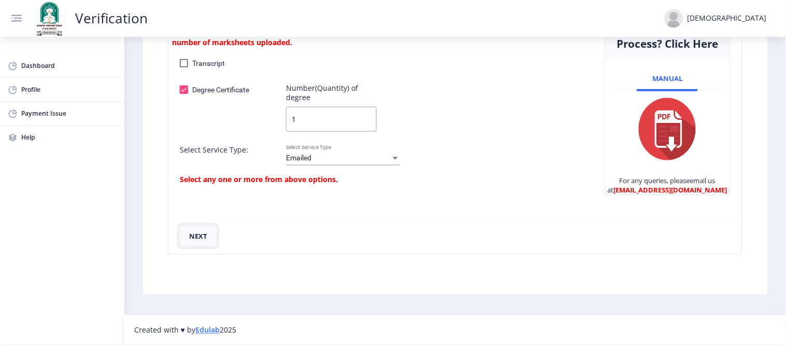
click at [204, 234] on font "next" at bounding box center [198, 235] width 18 height 9
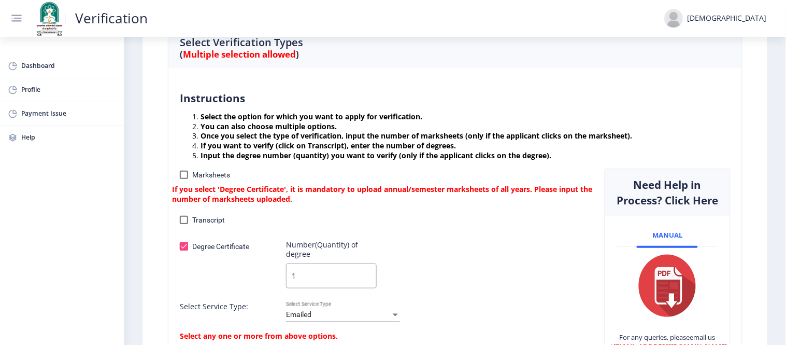
scroll to position [126, 0]
click at [311, 202] on span "If you select 'Degree Certificate', it is mandatory to upload annual/semester m…" at bounding box center [384, 195] width 425 height 20
click at [315, 199] on span "If you select 'Degree Certificate', it is mandatory to upload annual/semester m…" at bounding box center [384, 195] width 425 height 20
click at [190, 177] on label "Marksheets" at bounding box center [205, 175] width 50 height 12
click at [184, 179] on input "Marksheets" at bounding box center [184, 179] width 1 height 1
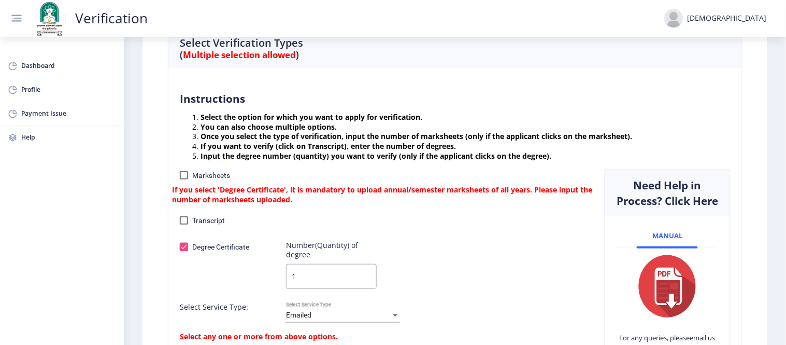
checkbox input "true"
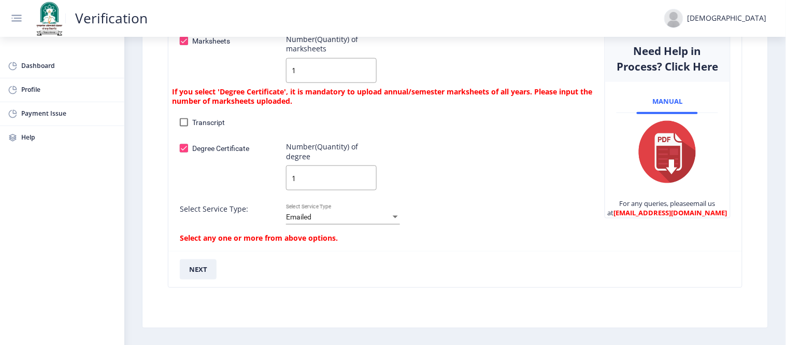
scroll to position [299, 0]
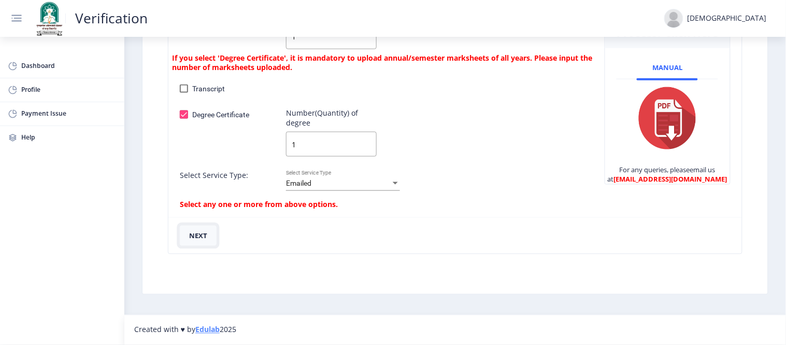
click at [211, 236] on button "next" at bounding box center [198, 235] width 37 height 20
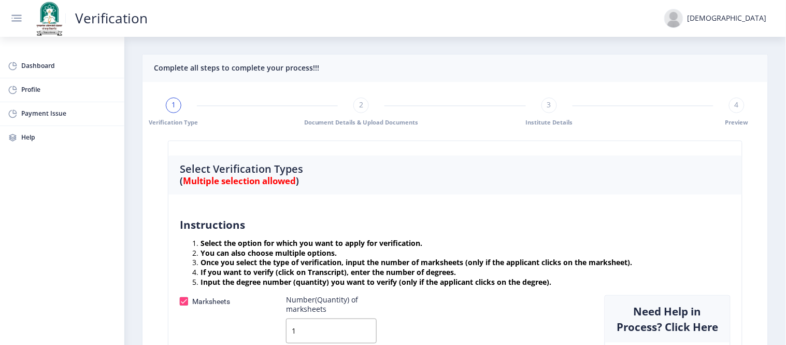
scroll to position [0, 0]
click at [35, 69] on font "Dashboard" at bounding box center [38, 65] width 34 height 9
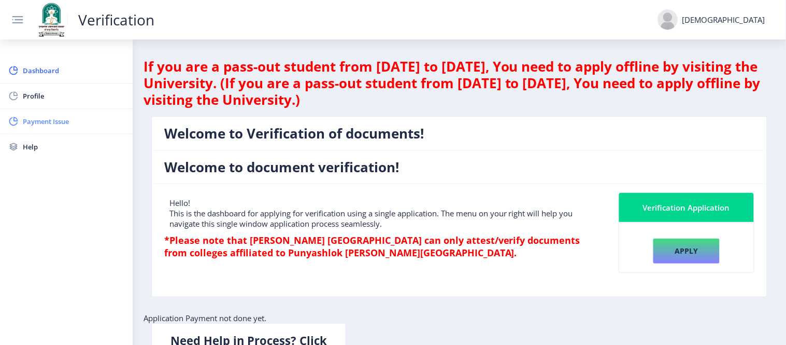
click at [55, 126] on span "Payment Issue" at bounding box center [74, 121] width 102 height 12
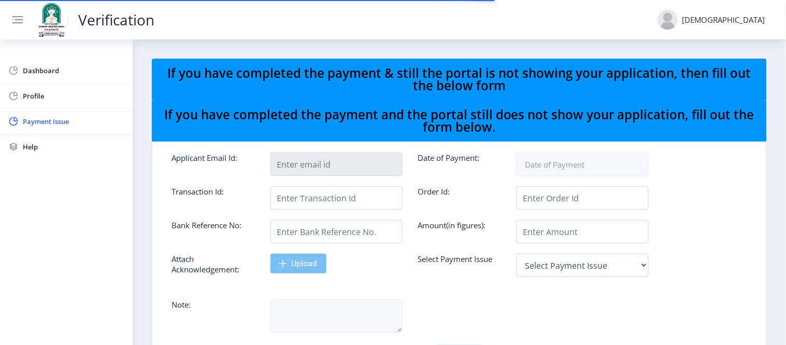
type input "[PERSON_NAME][EMAIL_ADDRESS][DOMAIN_NAME]"
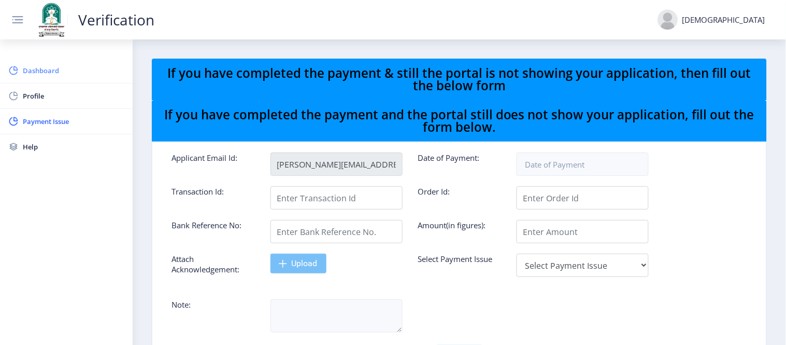
click at [33, 69] on font "Dashboard" at bounding box center [41, 70] width 36 height 9
